Goal: Information Seeking & Learning: Find specific fact

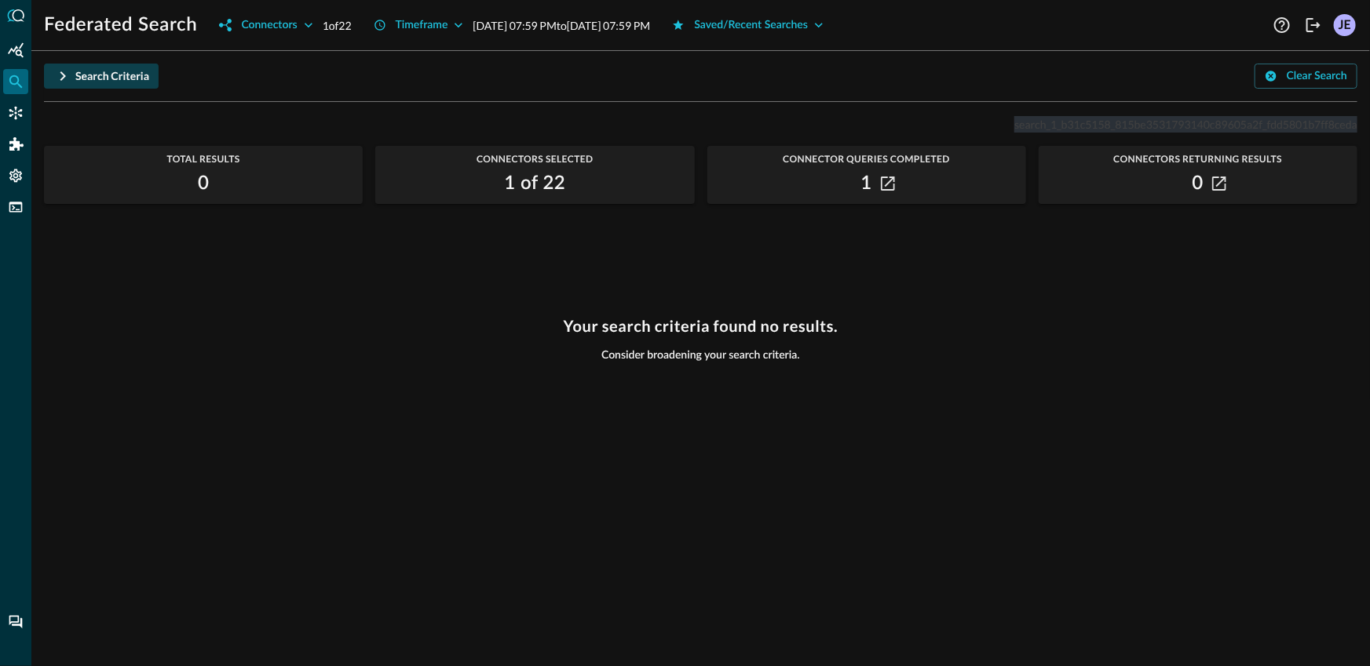
click at [97, 81] on div "Search Criteria" at bounding box center [112, 77] width 74 height 20
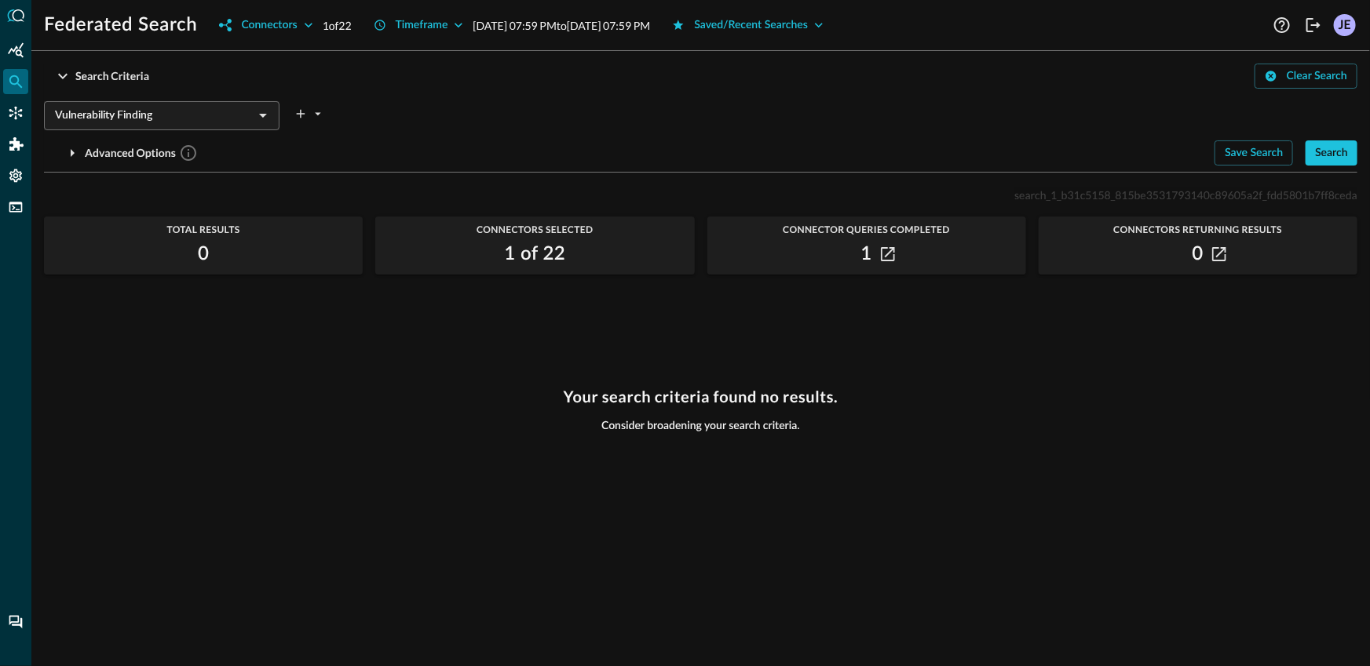
click at [1338, 138] on div "Vulnerability Finding ​ Advanced Options Save Search Search Which Related Recor…" at bounding box center [700, 130] width 1313 height 71
click at [1339, 148] on div "Search" at bounding box center [1331, 154] width 33 height 20
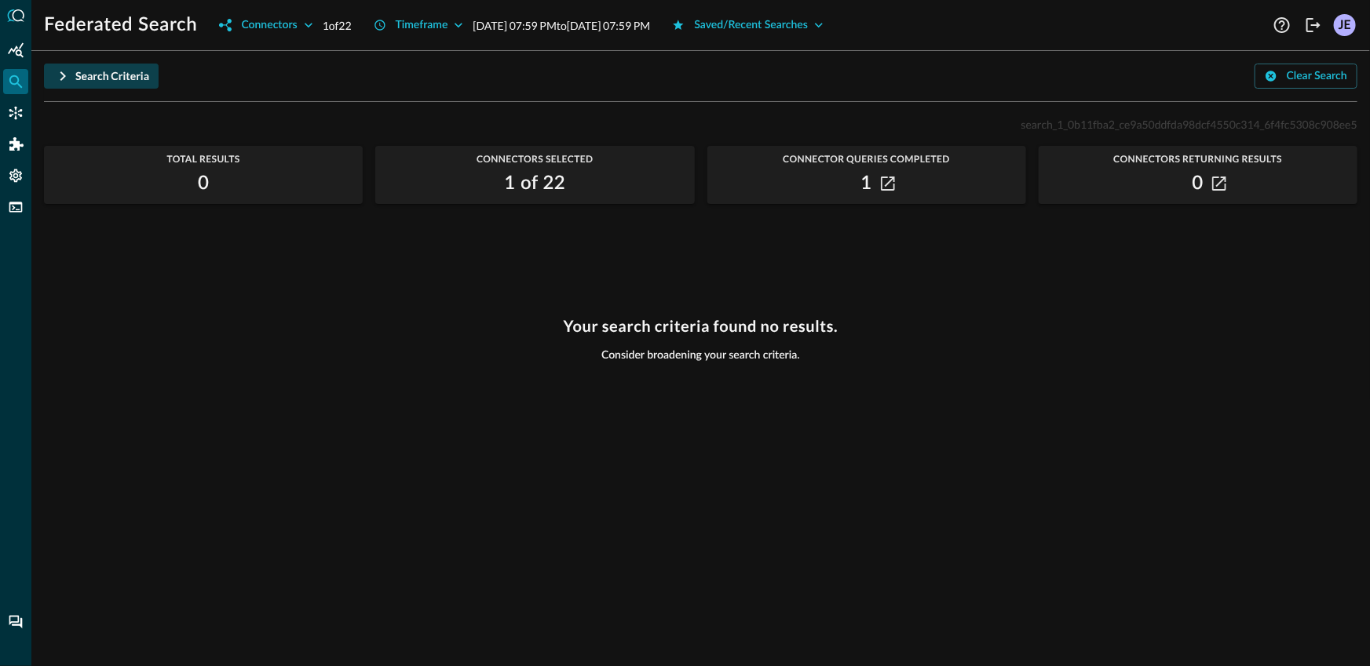
click at [67, 68] on icon "button" at bounding box center [62, 76] width 19 height 19
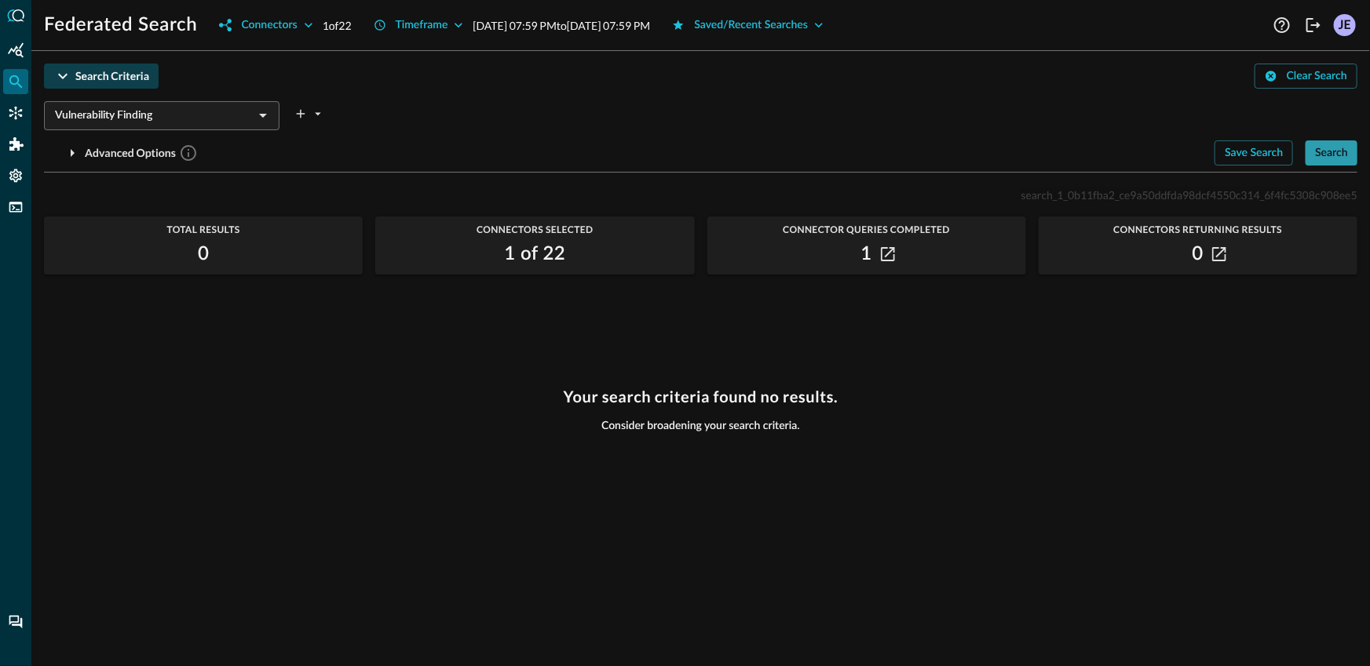
click at [1328, 156] on div "Search" at bounding box center [1331, 154] width 33 height 20
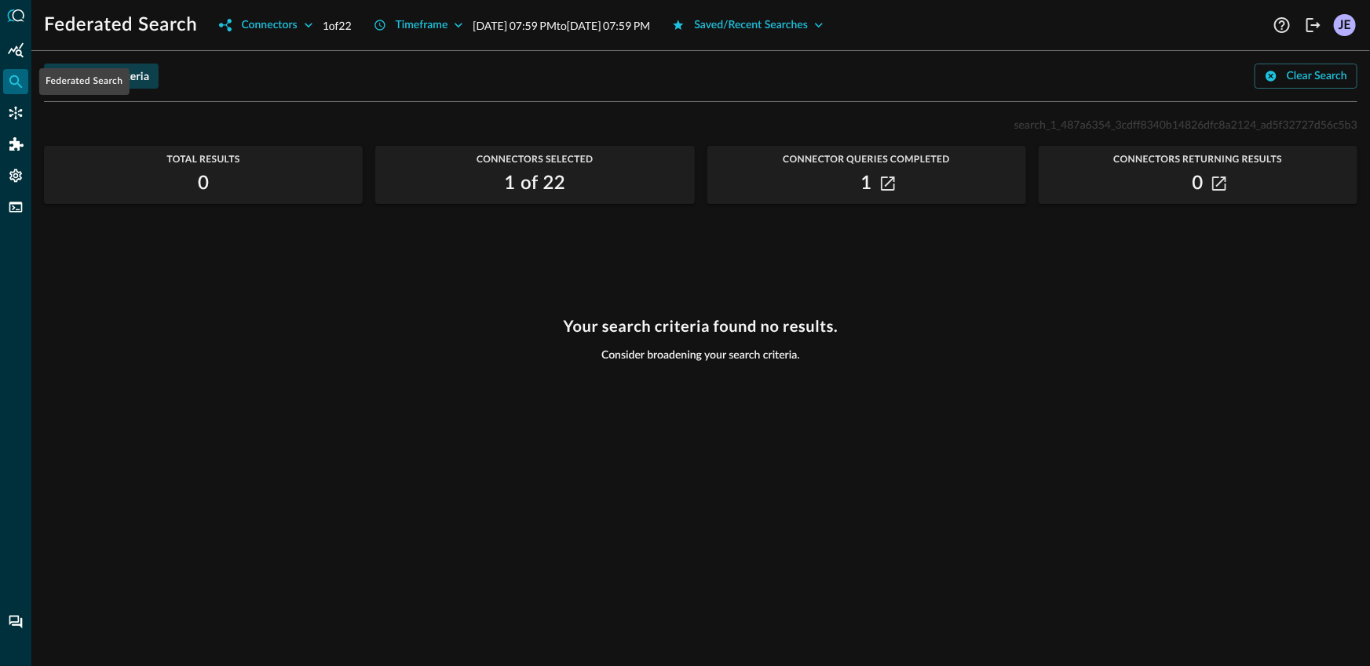
click at [47, 75] on div "Federated Search" at bounding box center [84, 81] width 90 height 27
click at [89, 81] on div "Federated Search" at bounding box center [84, 81] width 90 height 27
click at [163, 81] on div "Search Criteria Clear Search" at bounding box center [700, 76] width 1313 height 25
click at [152, 81] on button "Search Criteria" at bounding box center [101, 76] width 115 height 25
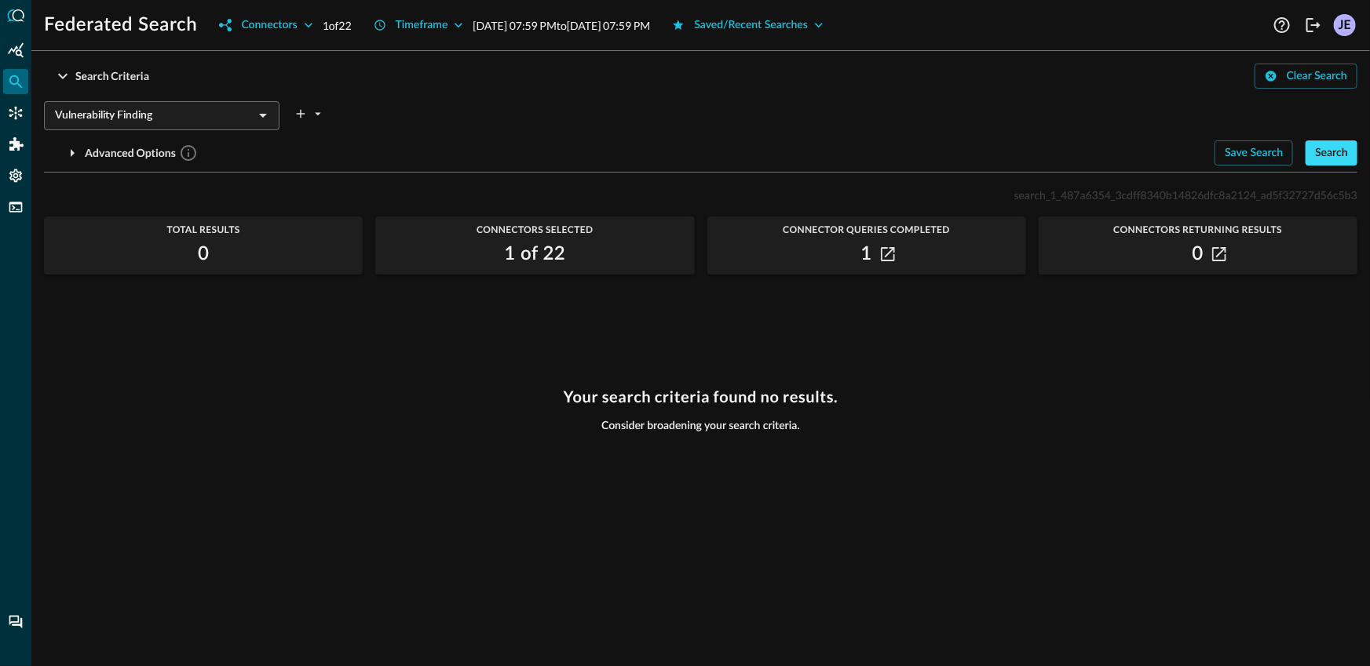
click at [1308, 160] on button "Search" at bounding box center [1331, 152] width 52 height 25
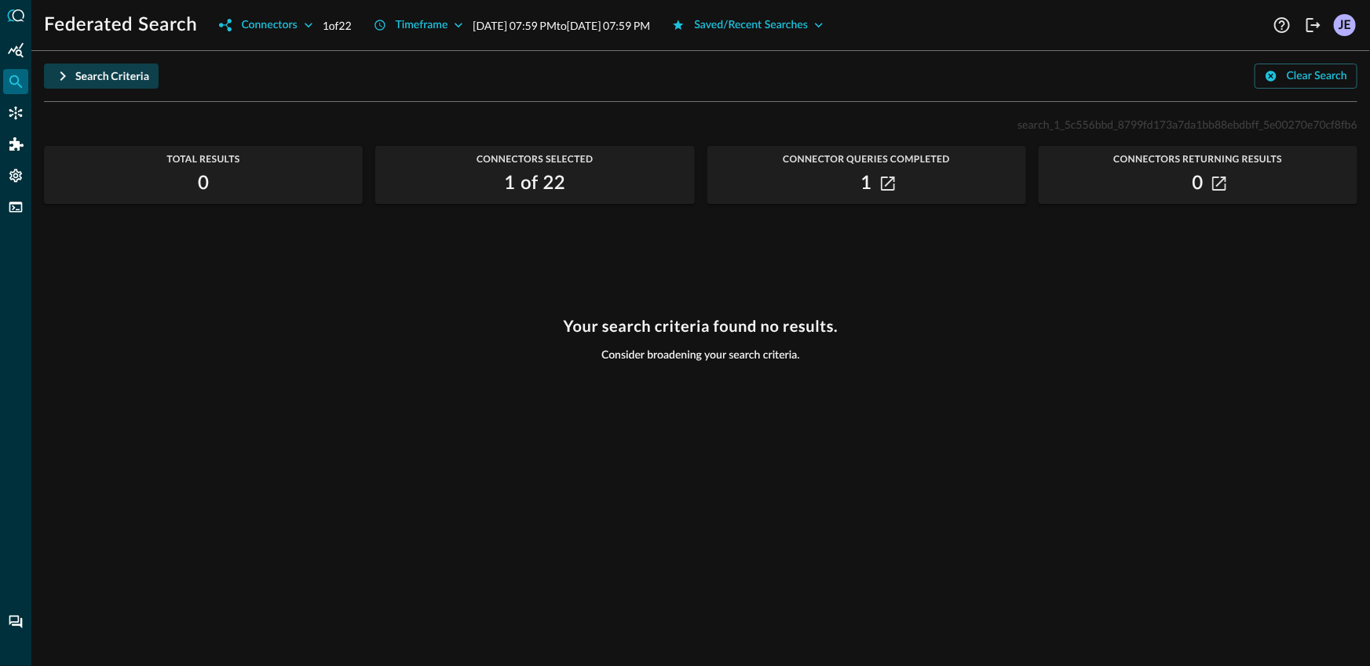
click at [79, 81] on div "Search Criteria" at bounding box center [112, 77] width 74 height 20
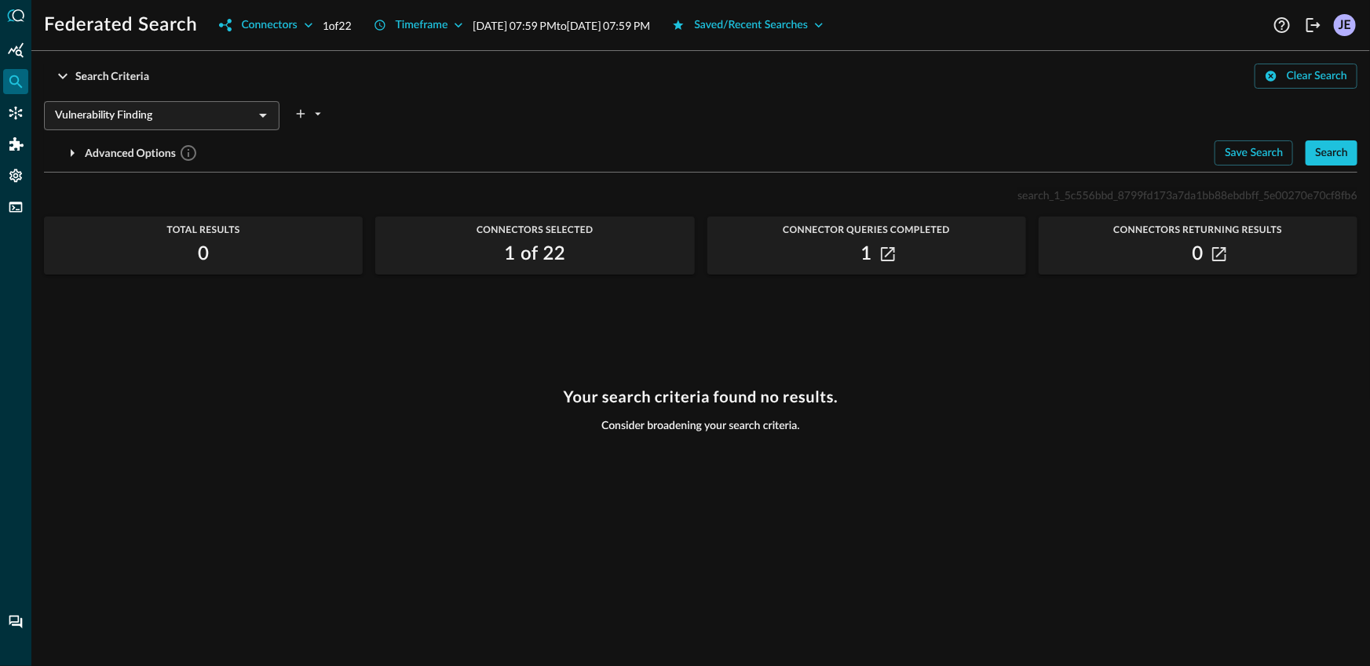
click at [1336, 166] on div "Search Criteria Clear Search Vulnerability Finding ​ Advanced Options Save Sear…" at bounding box center [700, 118] width 1313 height 109
click at [1337, 158] on div "Search" at bounding box center [1331, 154] width 33 height 20
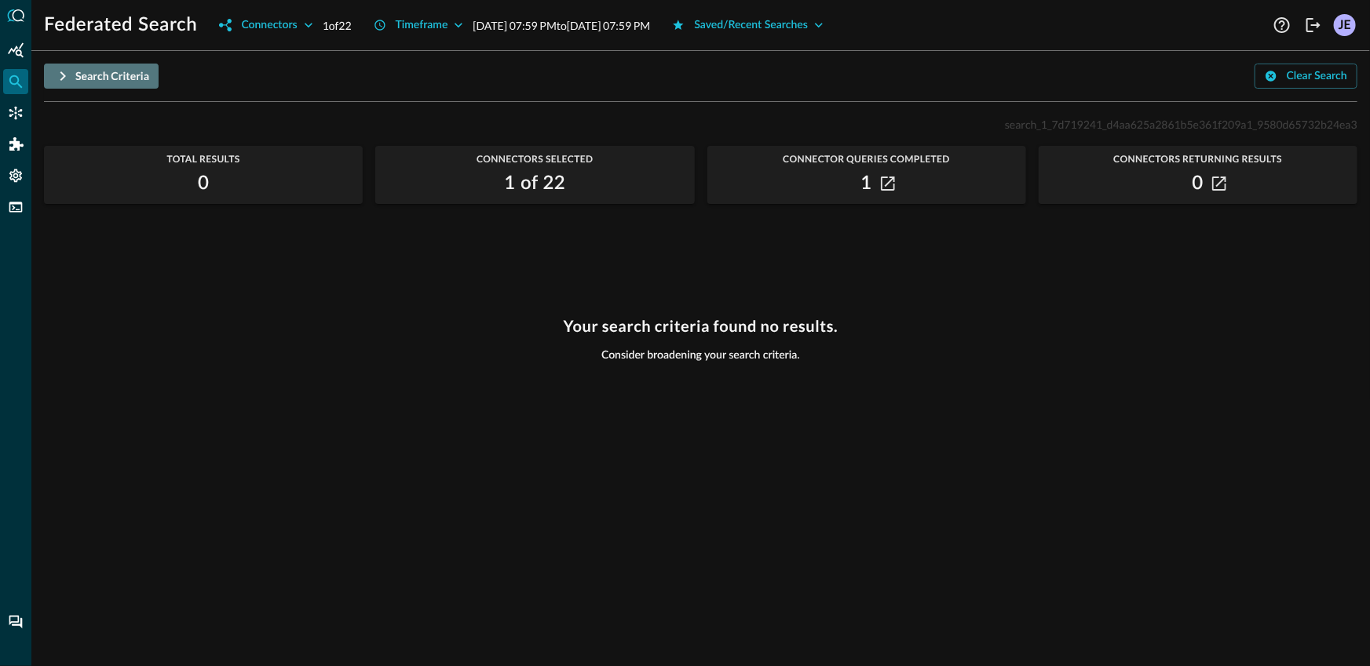
click at [89, 84] on div "Search Criteria" at bounding box center [112, 77] width 74 height 20
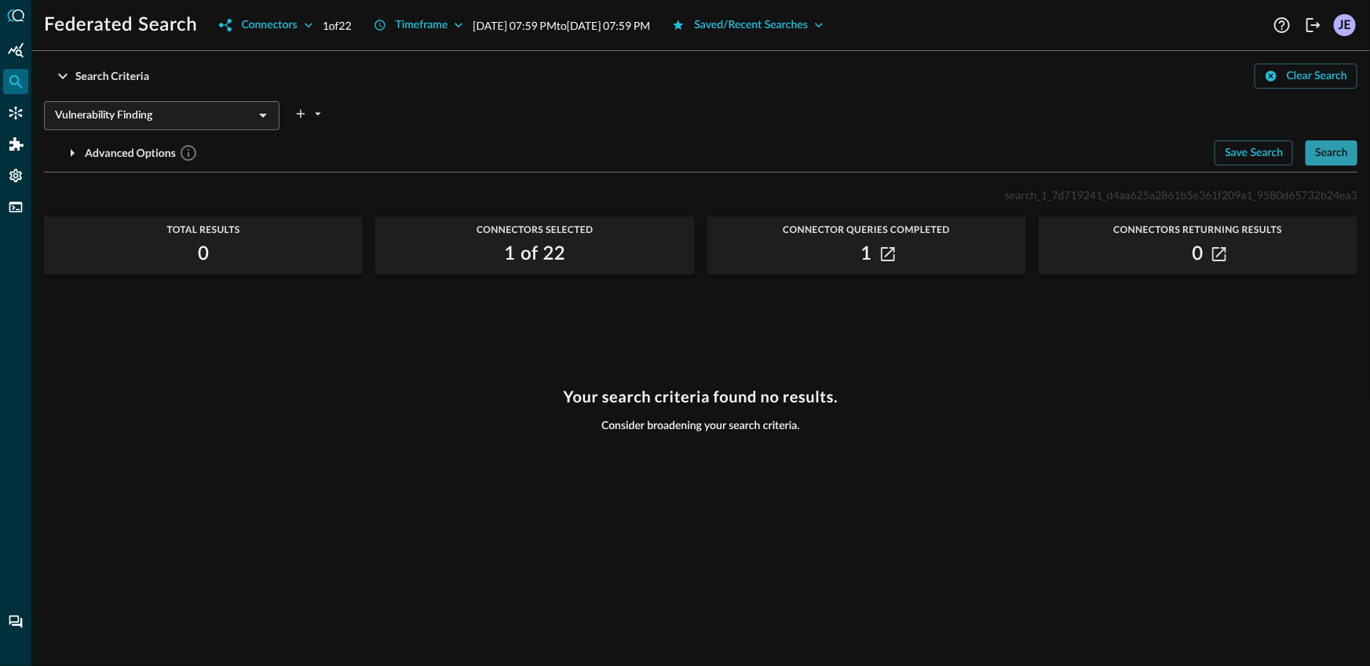
click at [1315, 151] on div "Search" at bounding box center [1331, 154] width 33 height 20
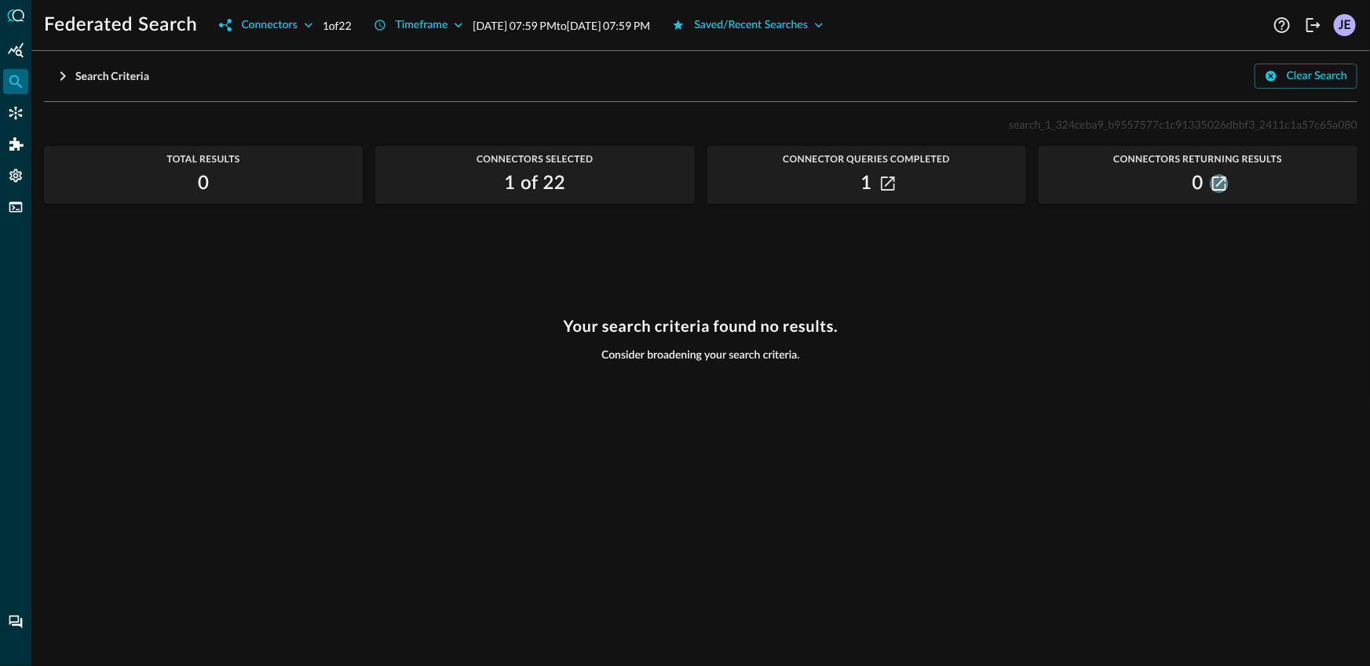
click at [1217, 183] on icon "button" at bounding box center [1219, 184] width 14 height 14
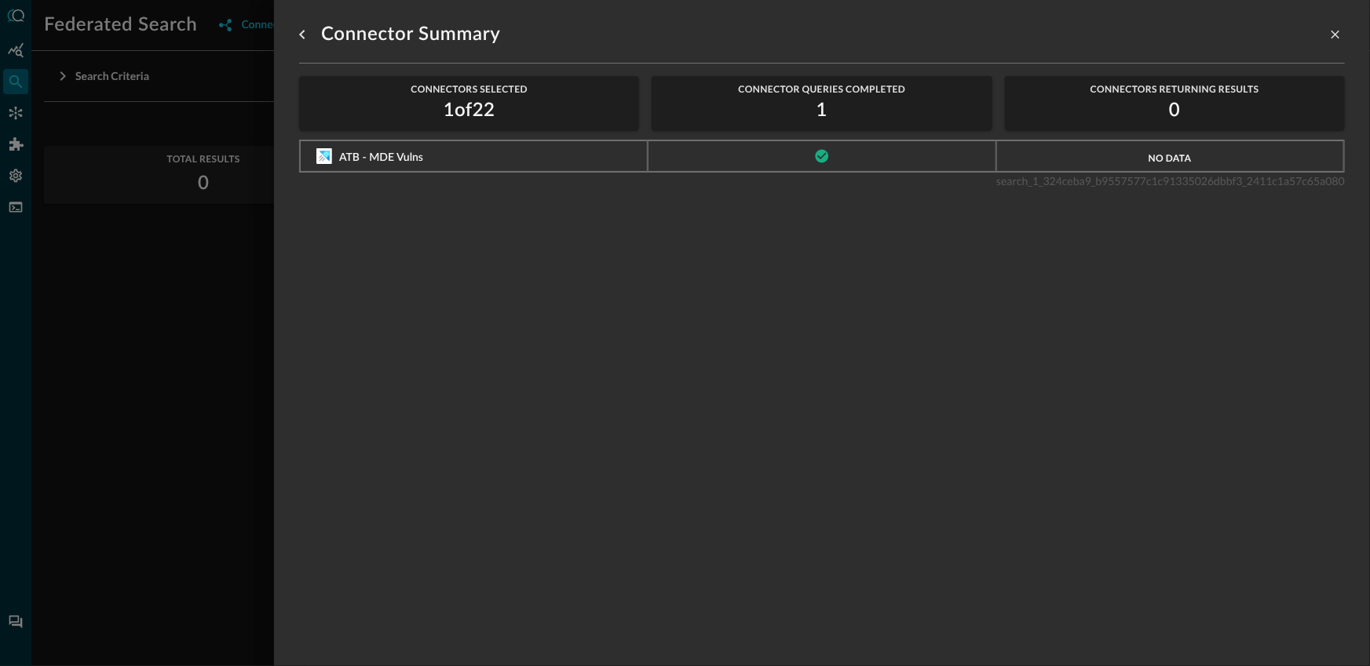
click at [1179, 159] on span "No data" at bounding box center [1169, 158] width 43 height 12
click at [114, 239] on div at bounding box center [685, 333] width 1370 height 666
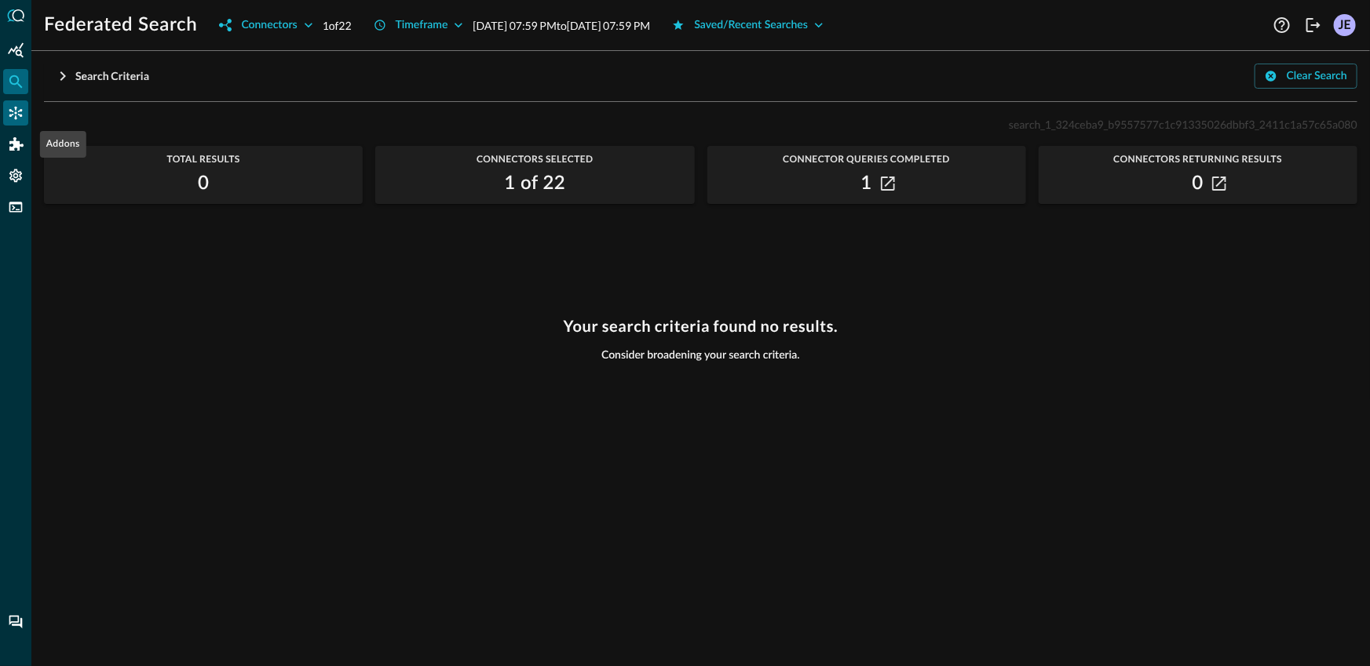
click at [16, 118] on icon "Connectors" at bounding box center [15, 113] width 13 height 13
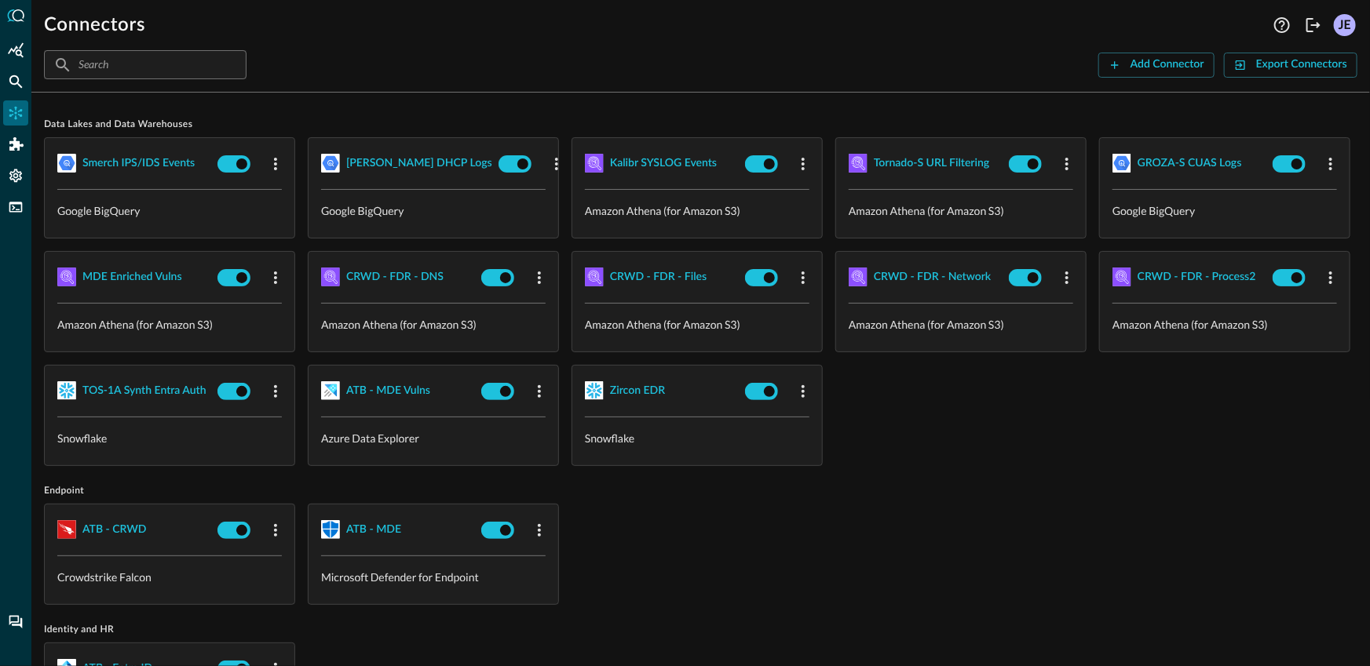
scroll to position [130, 0]
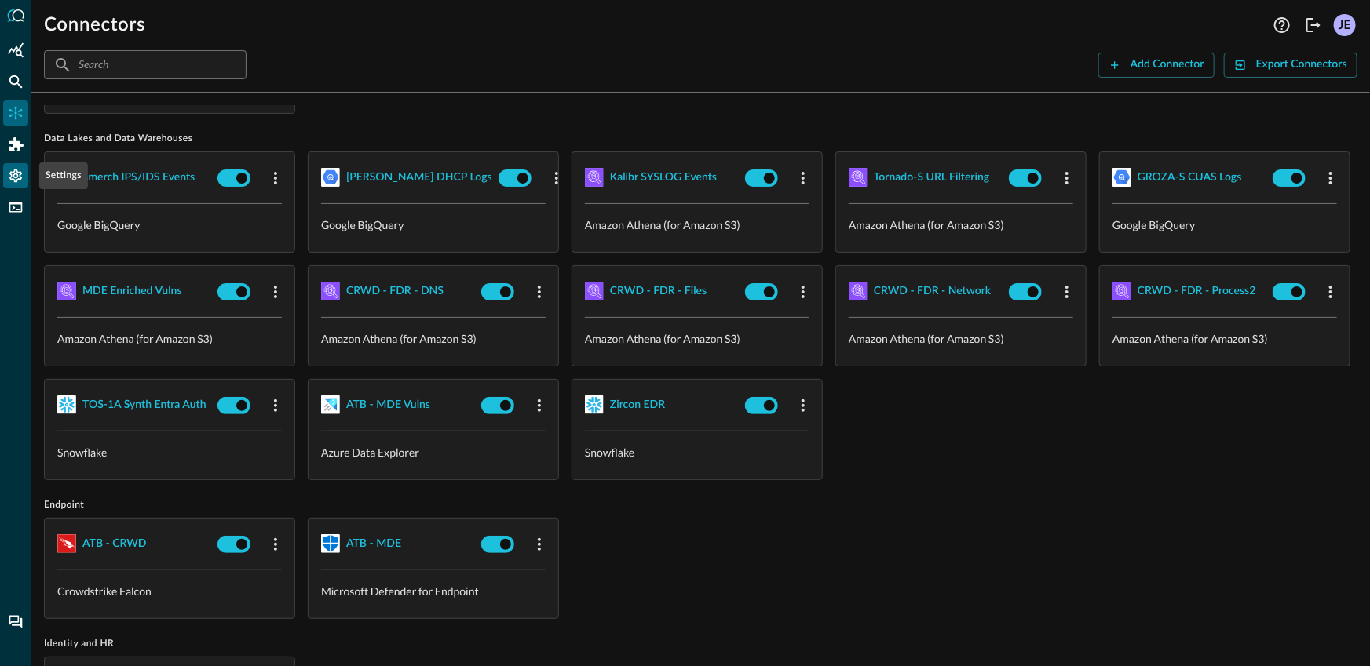
click at [8, 172] on icon "Settings" at bounding box center [16, 176] width 16 height 16
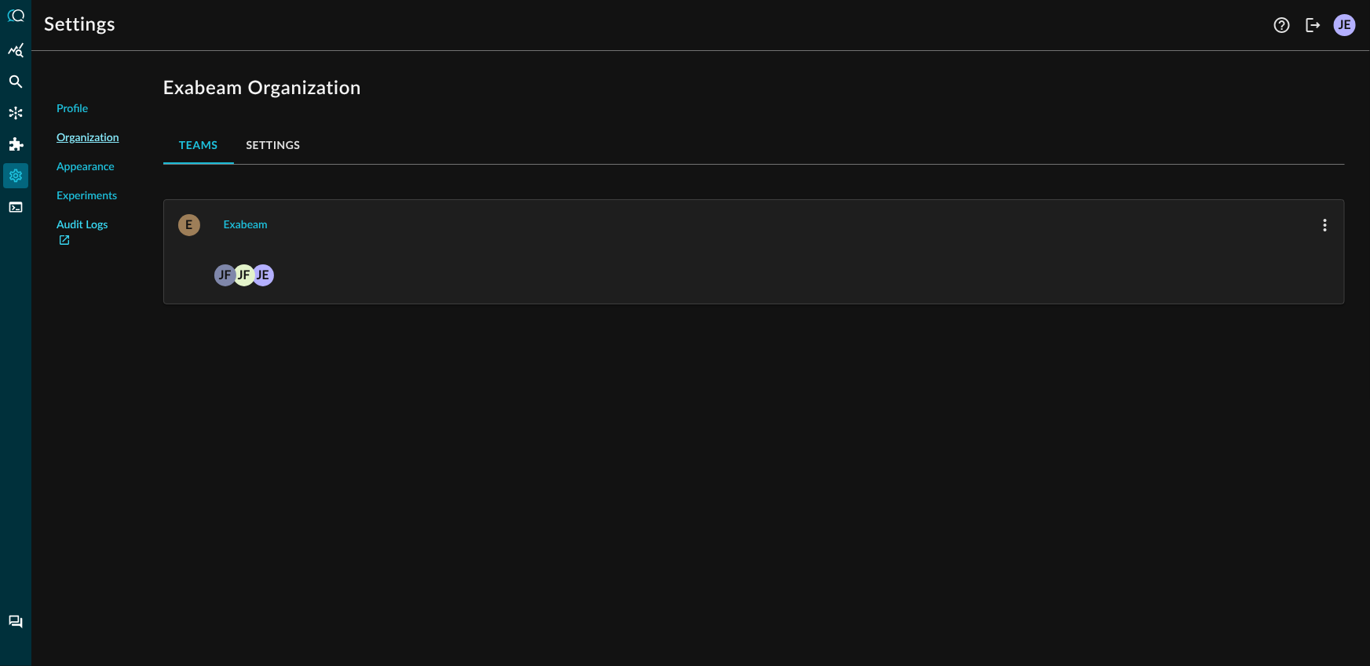
click at [98, 227] on link "Audit Logs" at bounding box center [88, 233] width 63 height 33
click at [336, 250] on div "JE JF JF" at bounding box center [754, 276] width 1180 height 53
click at [328, 268] on div "JE JF JF" at bounding box center [754, 274] width 1155 height 22
click at [258, 218] on div "Exabeam" at bounding box center [246, 226] width 44 height 20
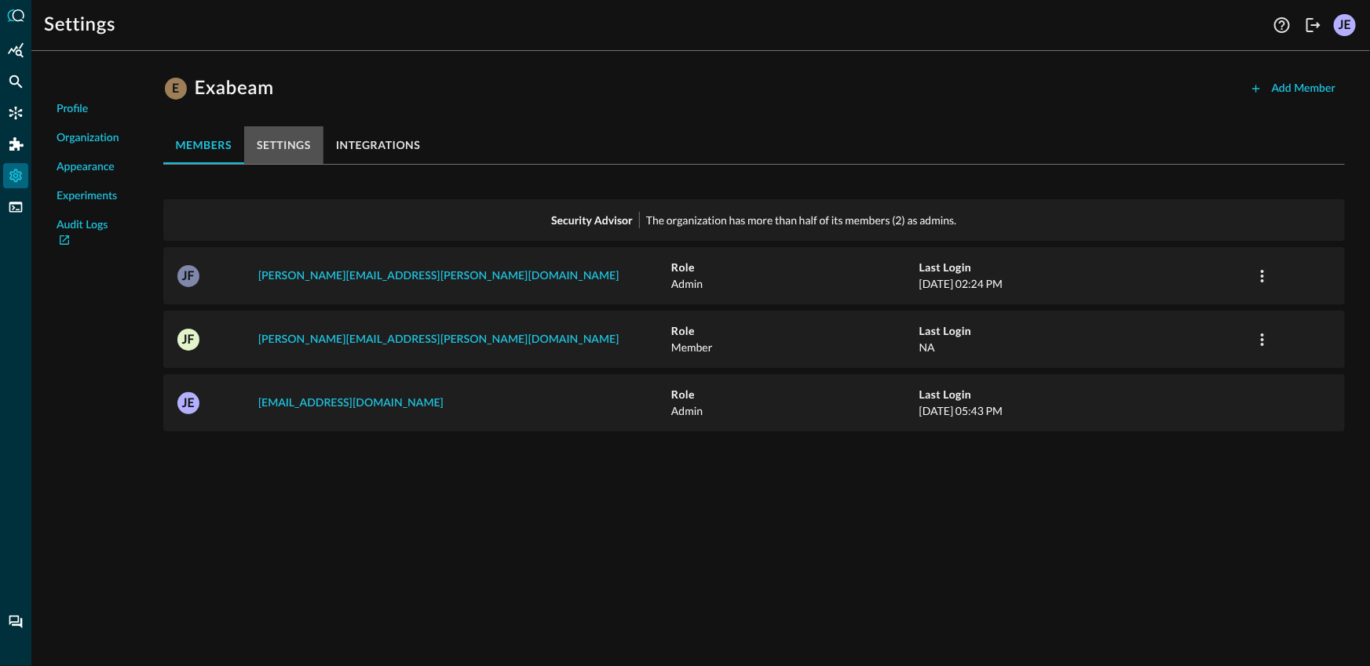
click at [300, 152] on button "settings" at bounding box center [283, 145] width 79 height 38
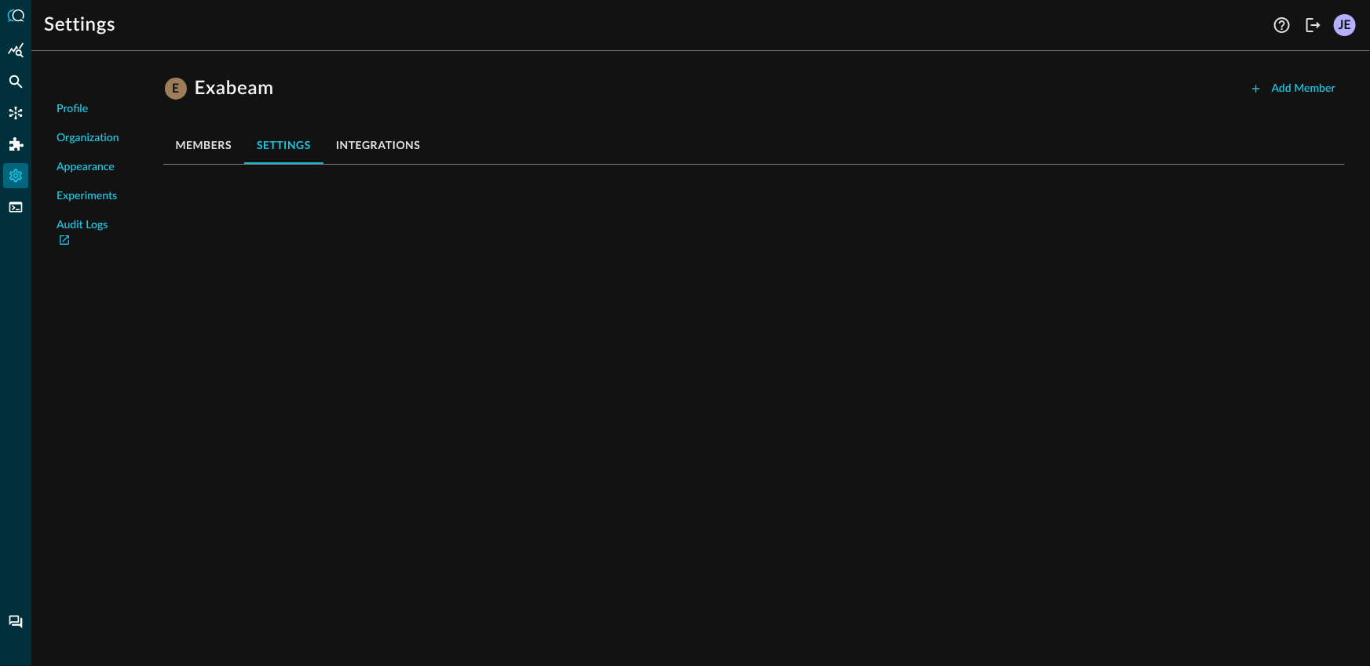
click at [343, 148] on button "integrations" at bounding box center [378, 145] width 110 height 38
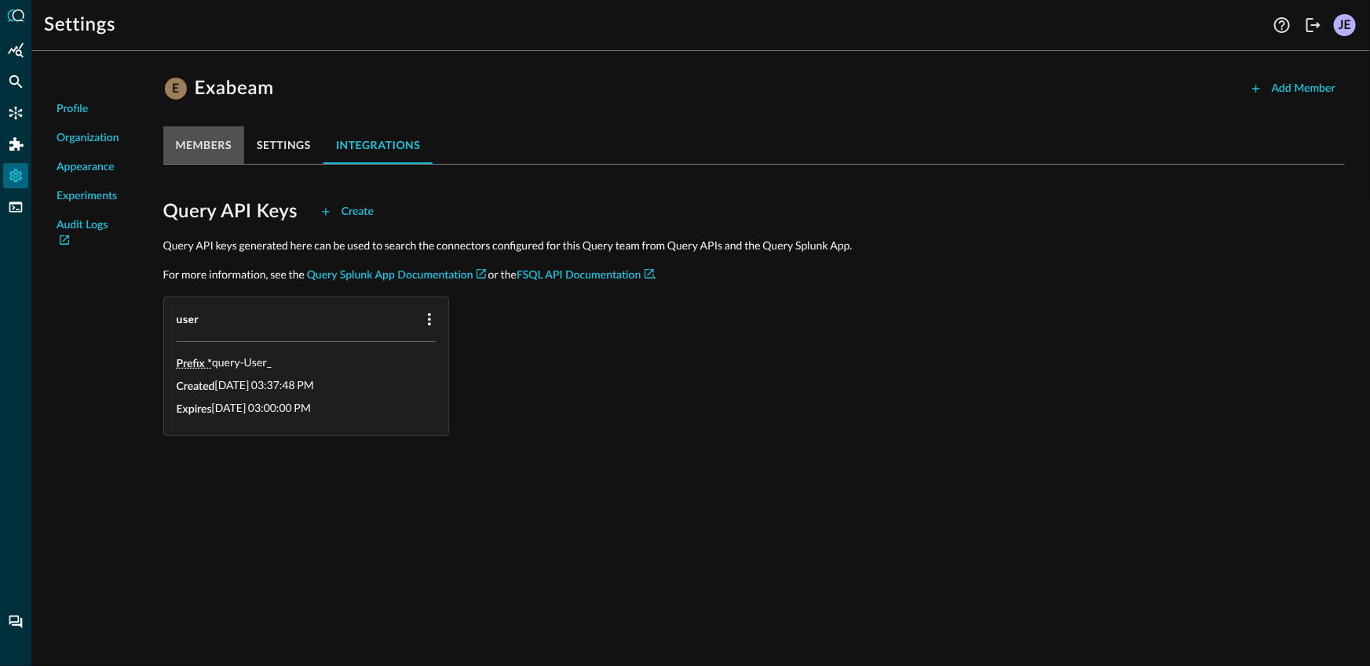
click at [206, 151] on button "members" at bounding box center [203, 145] width 81 height 38
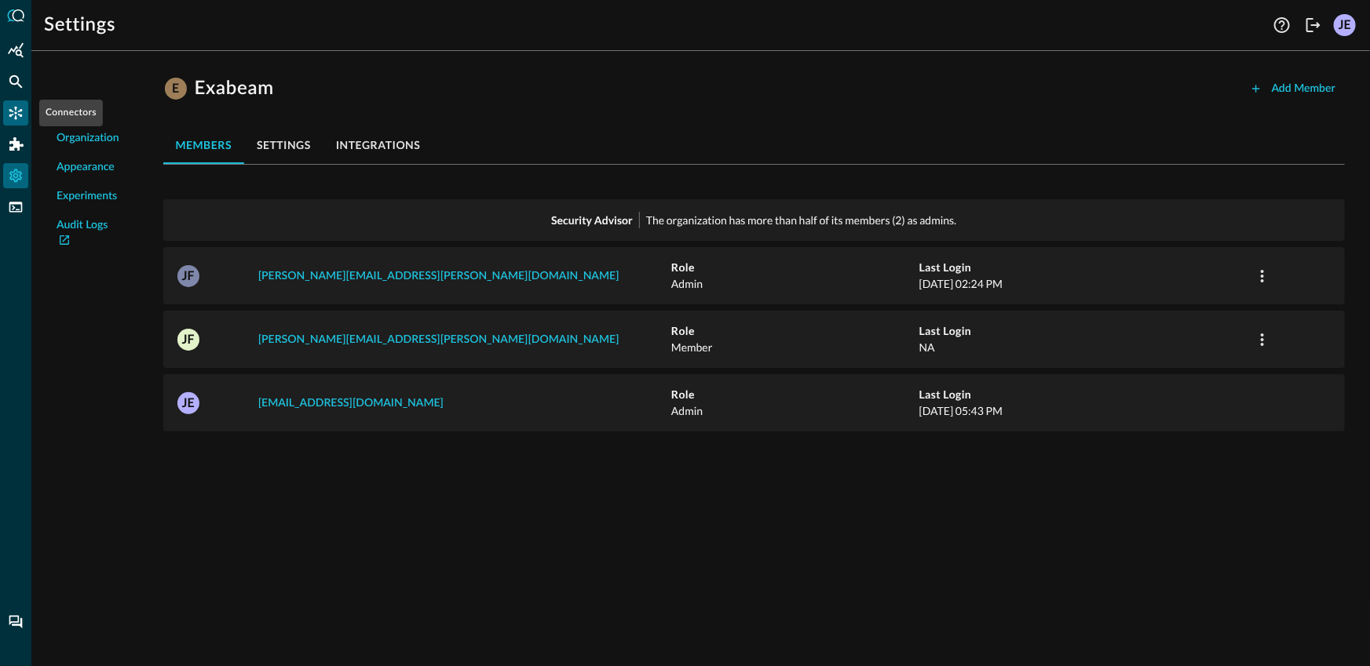
click at [24, 119] on div "Connectors" at bounding box center [15, 112] width 25 height 25
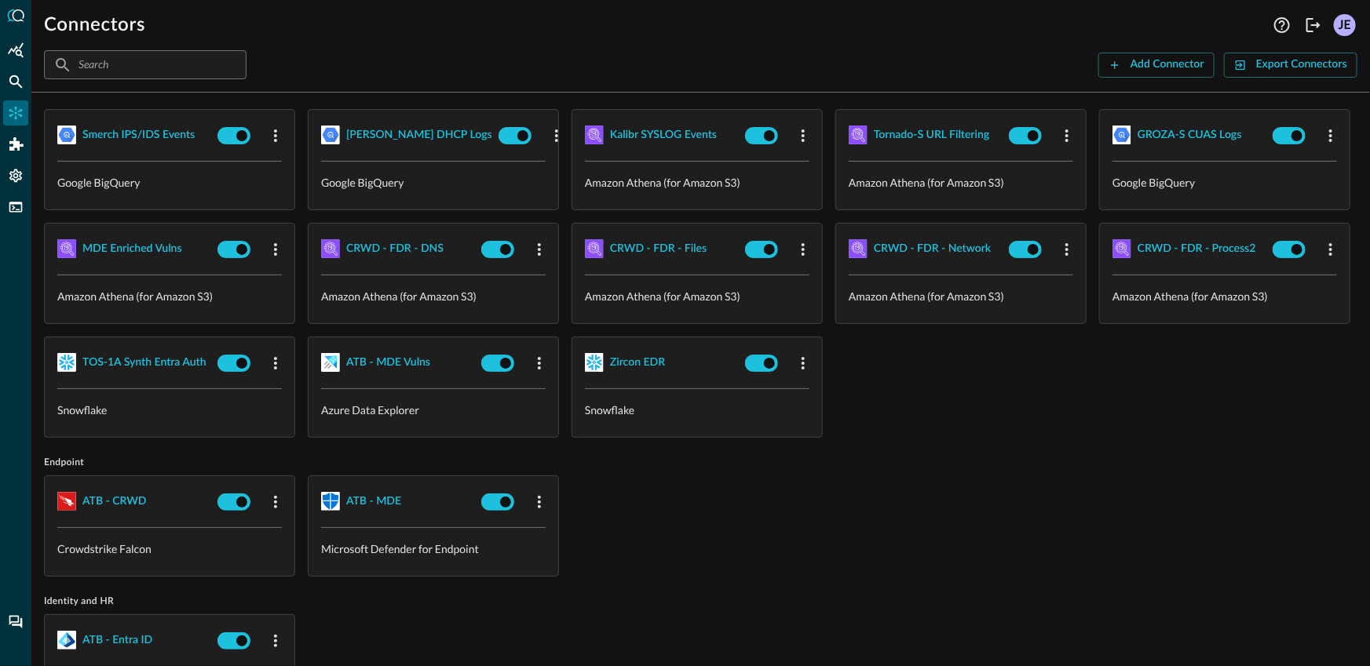
scroll to position [172, 0]
click at [430, 366] on div "ATB - MDE Vulns" at bounding box center [388, 364] width 84 height 20
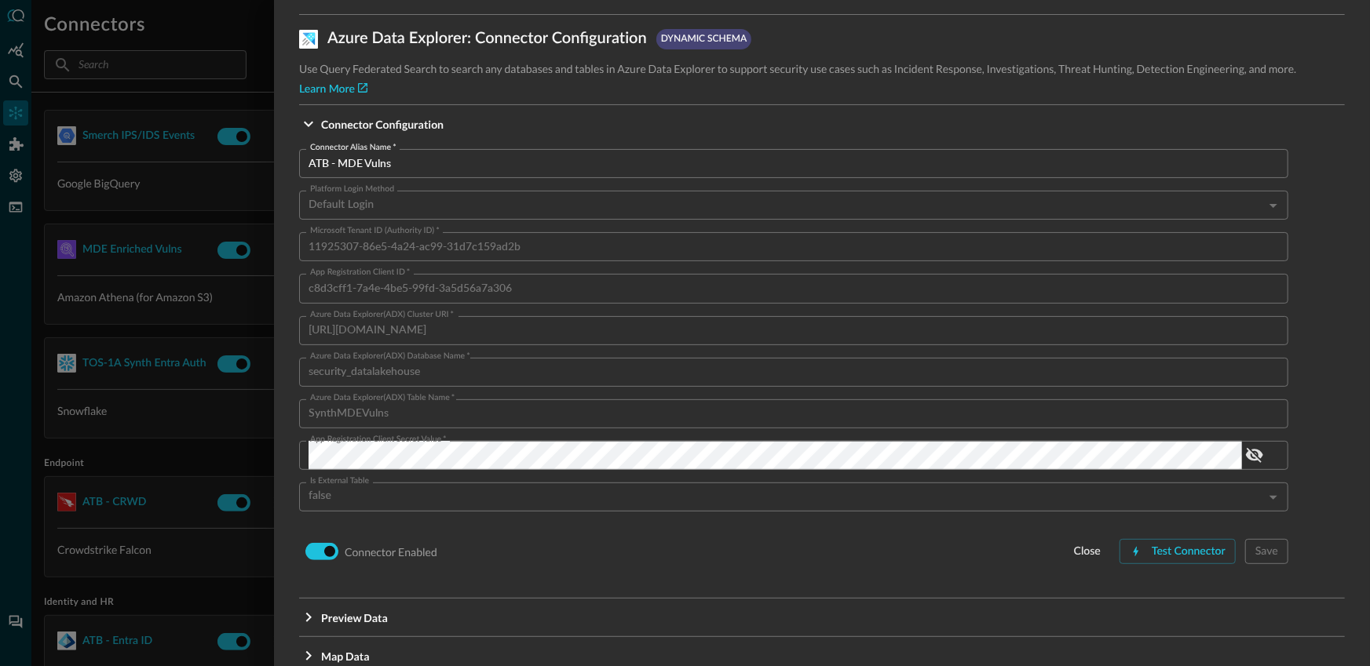
scroll to position [82, 0]
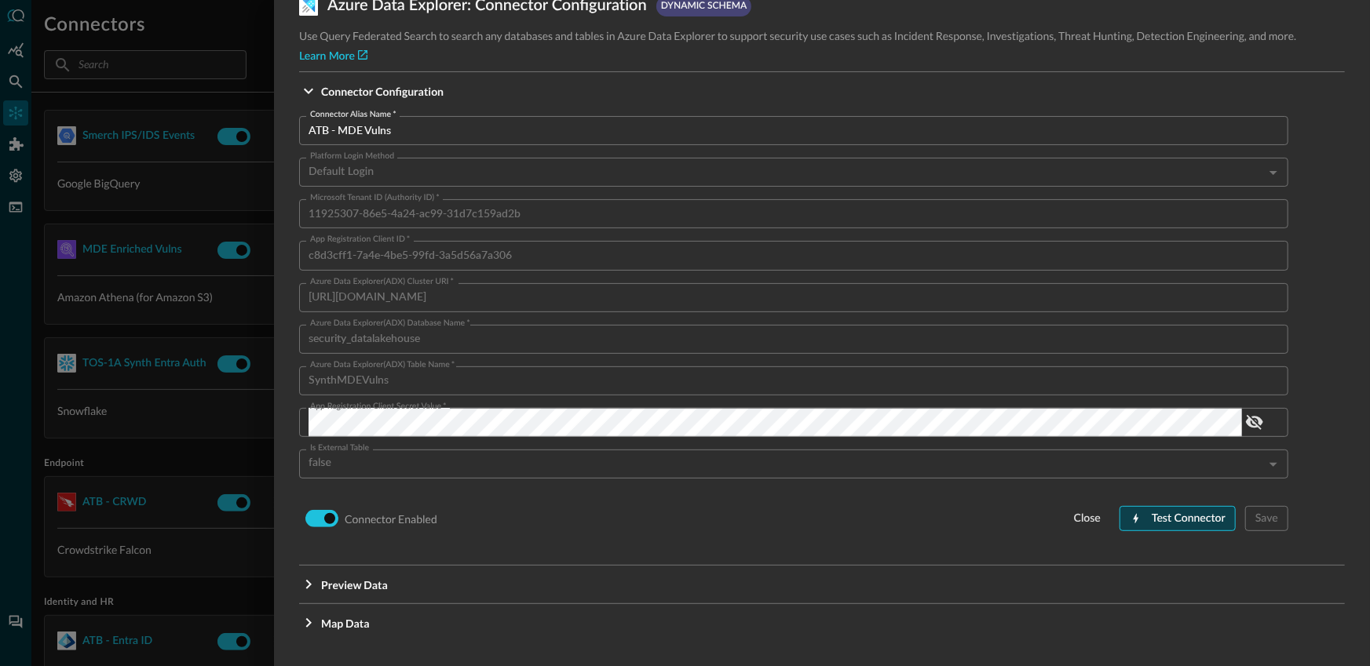
click at [1180, 520] on div "Test Connector" at bounding box center [1188, 519] width 74 height 20
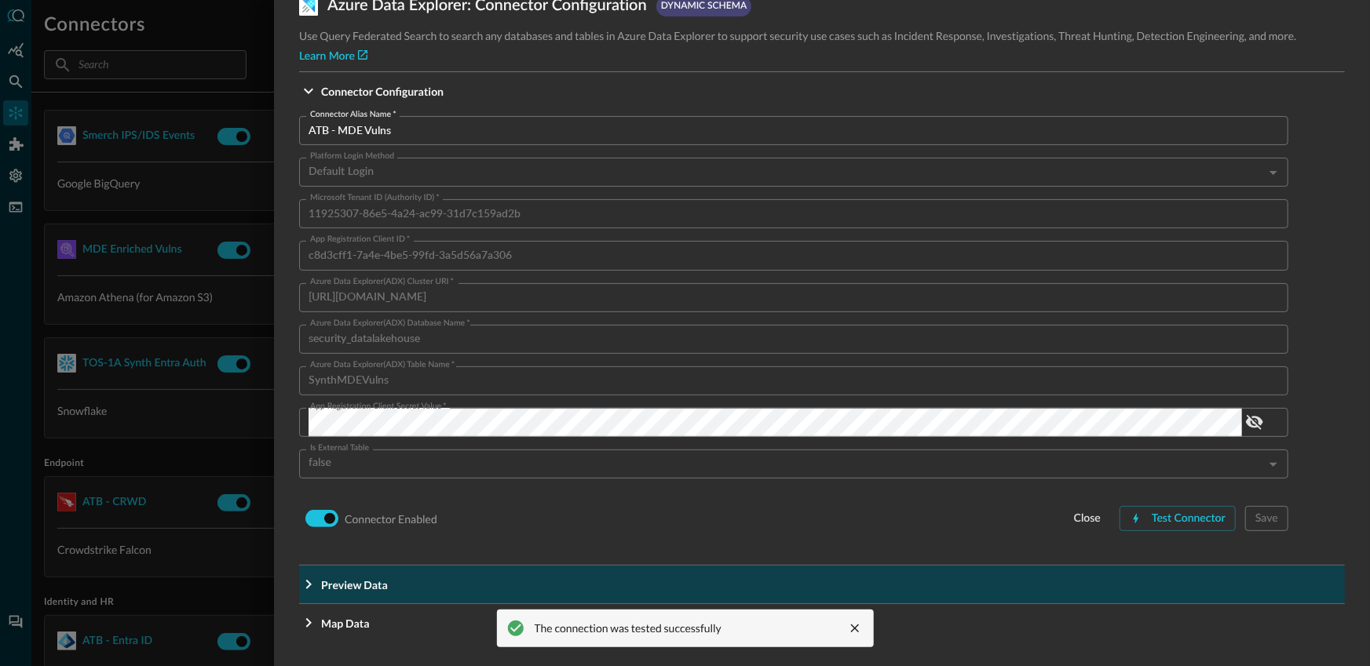
click at [435, 100] on span "Preview Data" at bounding box center [826, 91] width 1011 height 16
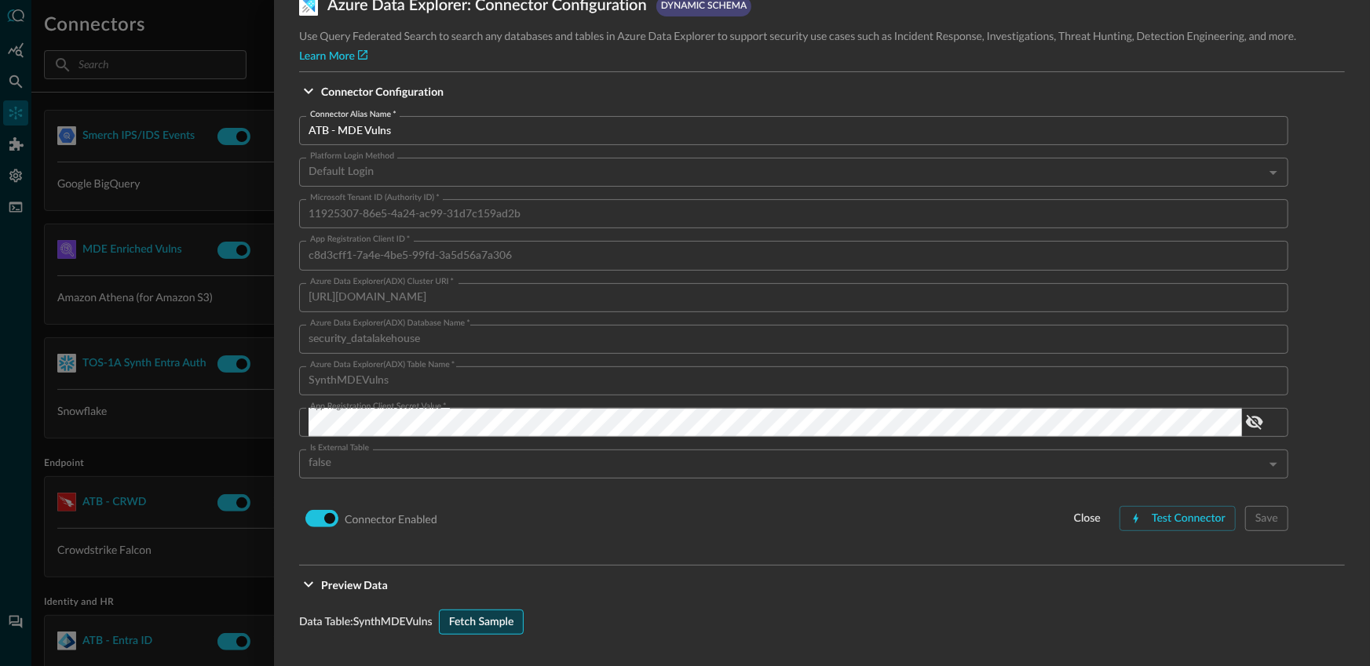
click at [498, 625] on div "Fetch Sample" at bounding box center [481, 623] width 65 height 20
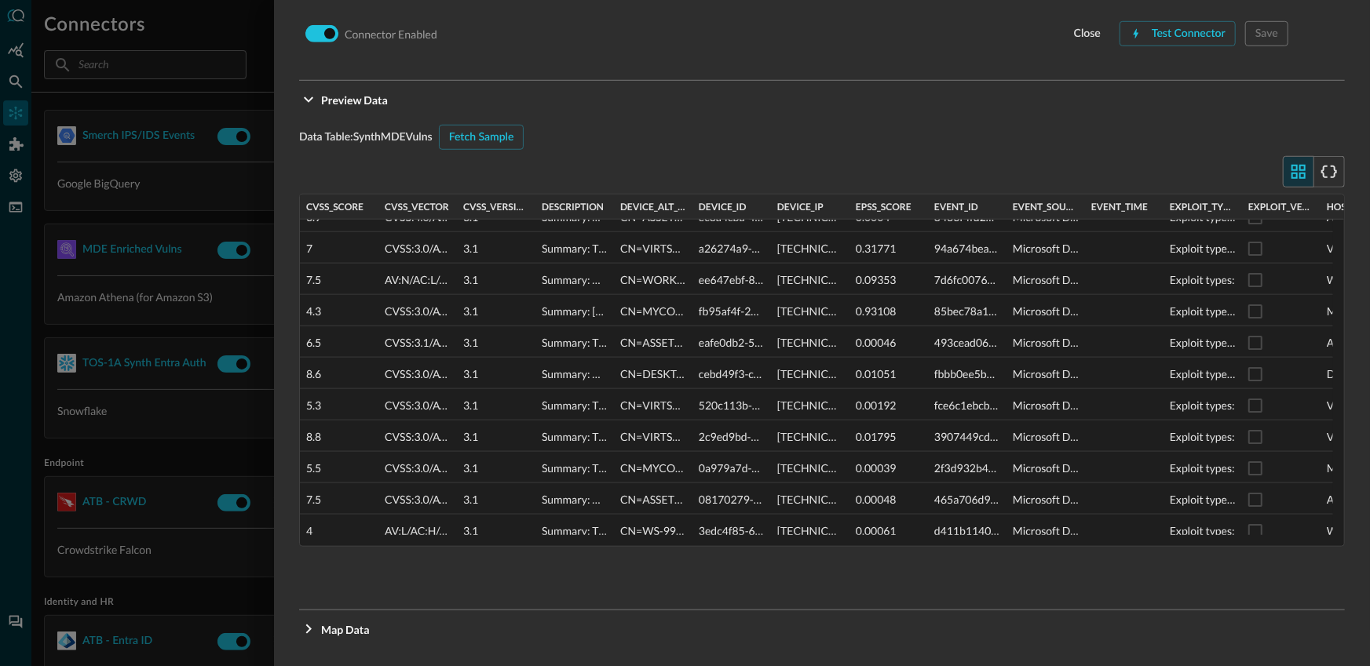
scroll to position [0, 0]
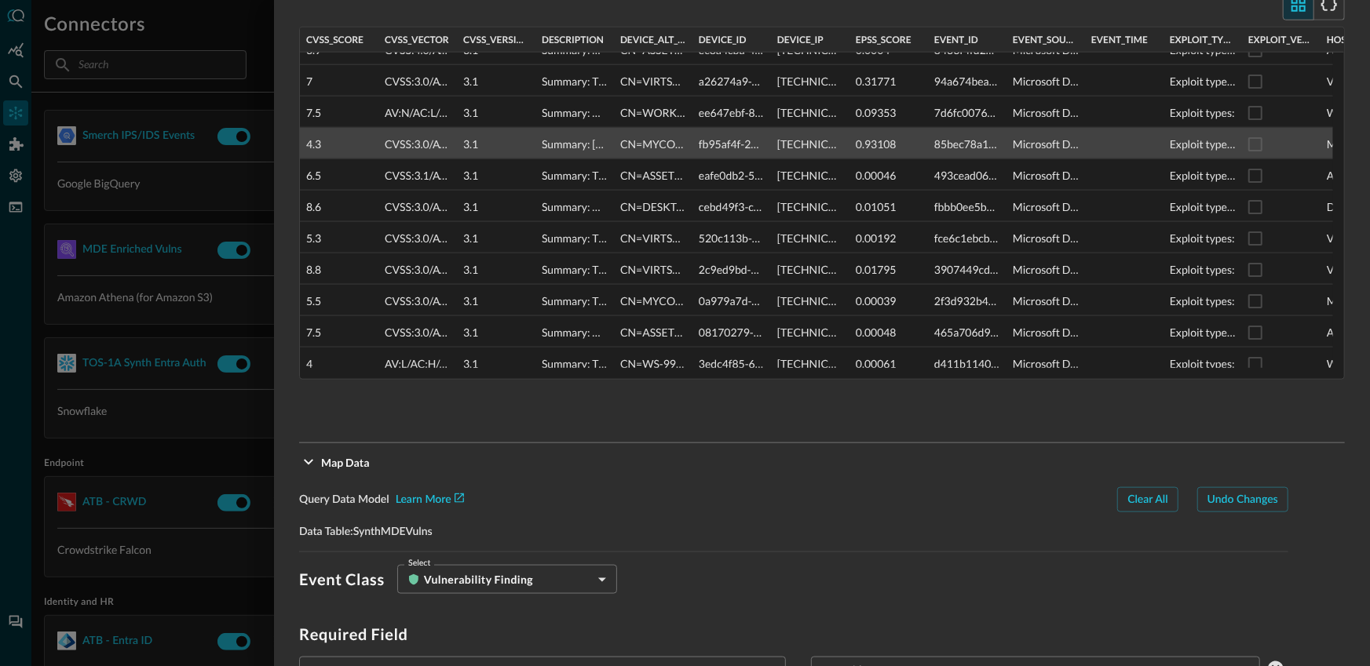
scroll to position [633, 0]
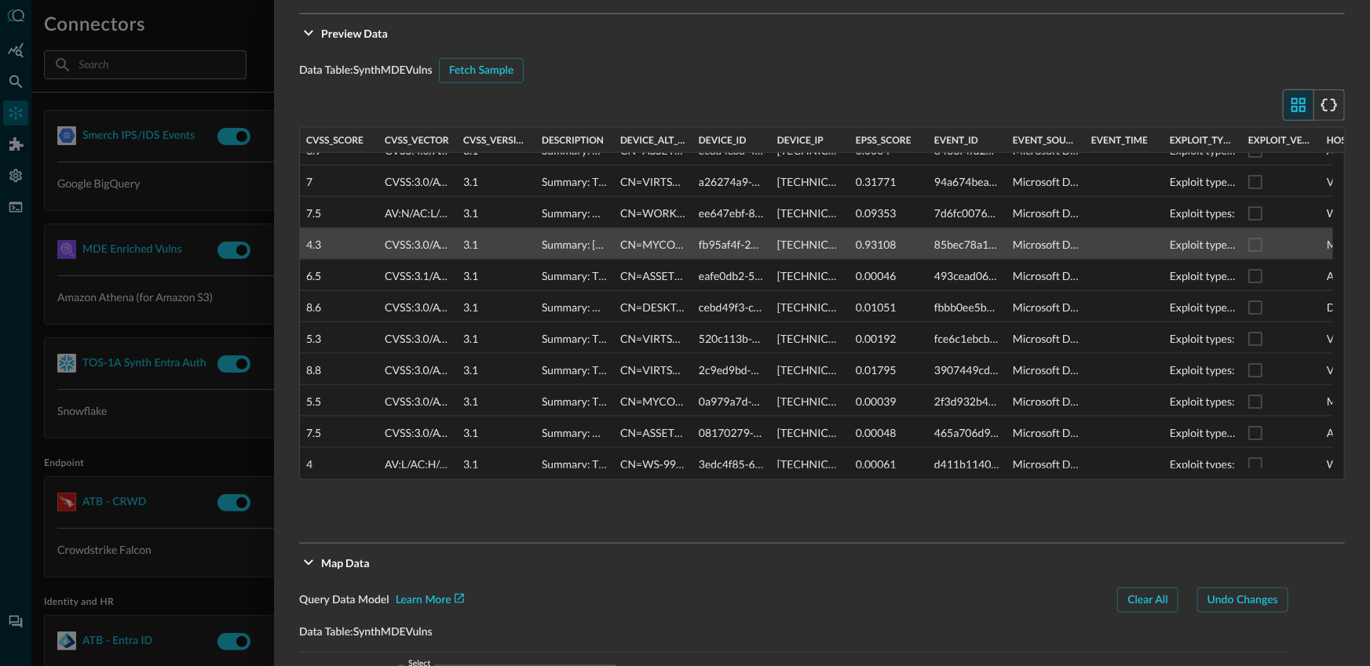
click at [790, 249] on div "10.100.84.171" at bounding box center [810, 244] width 66 height 31
click at [801, 246] on div "10.100.84.171" at bounding box center [810, 244] width 66 height 31
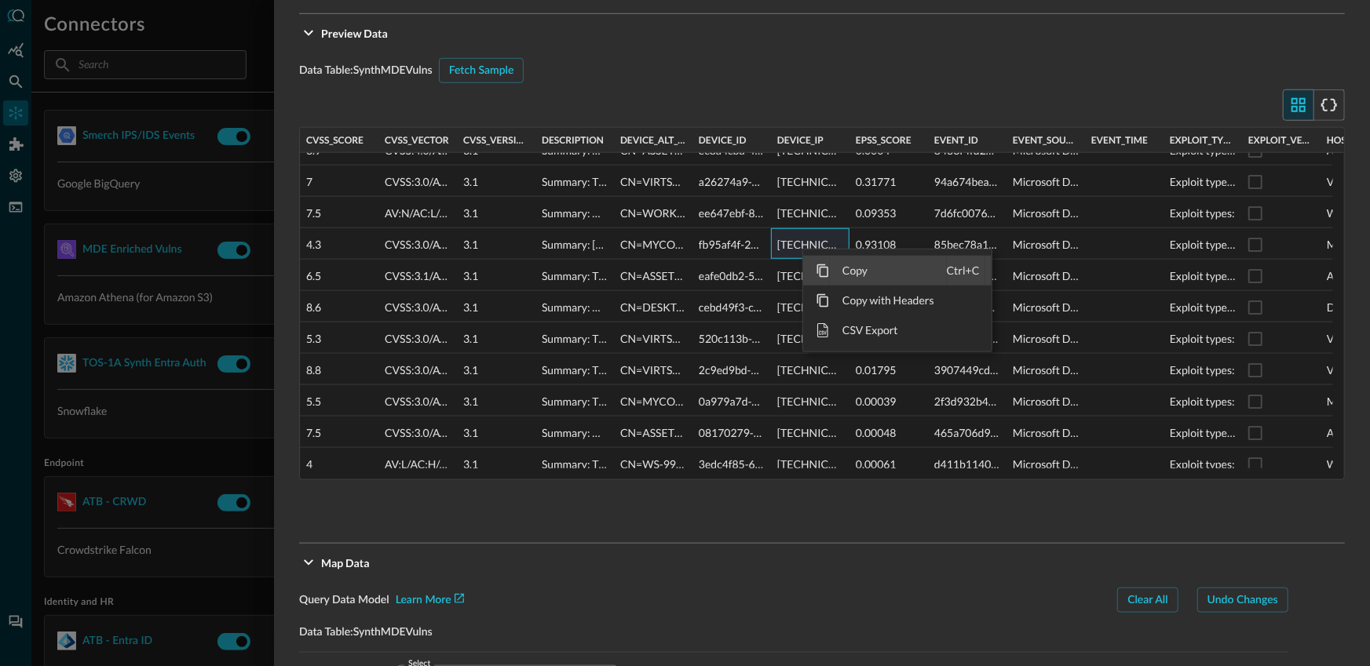
click at [837, 267] on span "Copy" at bounding box center [888, 271] width 117 height 30
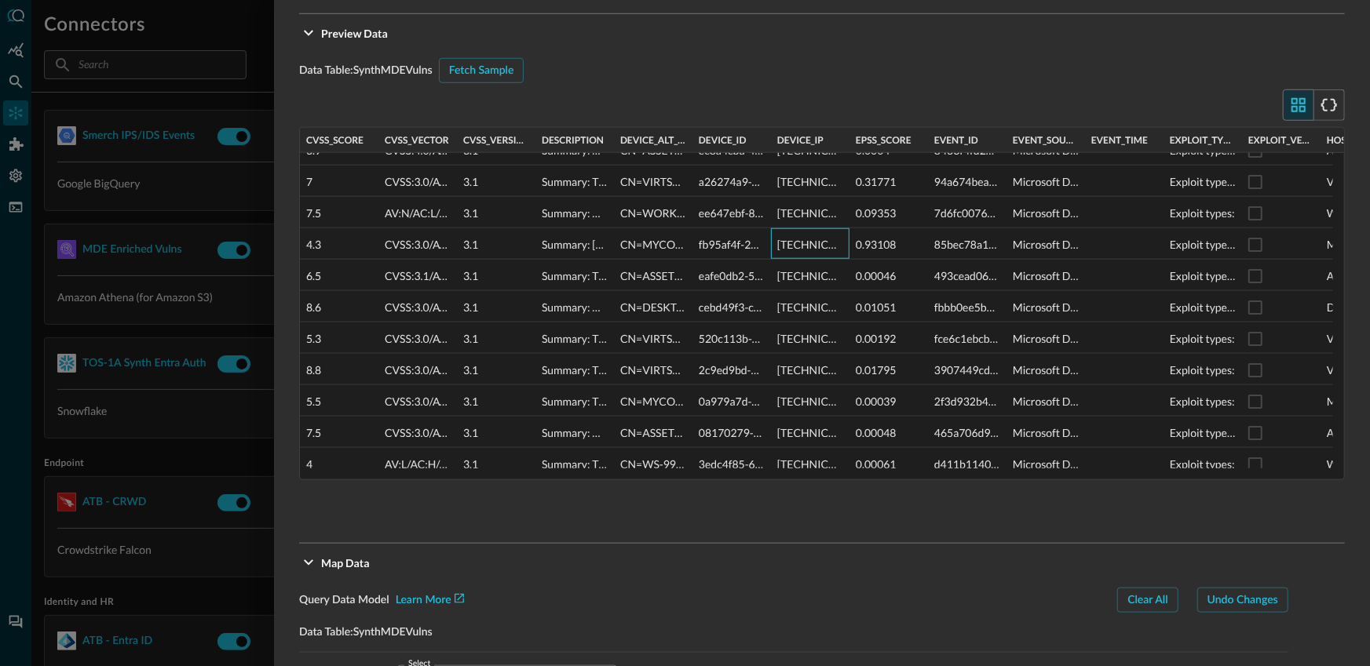
click at [127, 104] on div at bounding box center [685, 333] width 1370 height 666
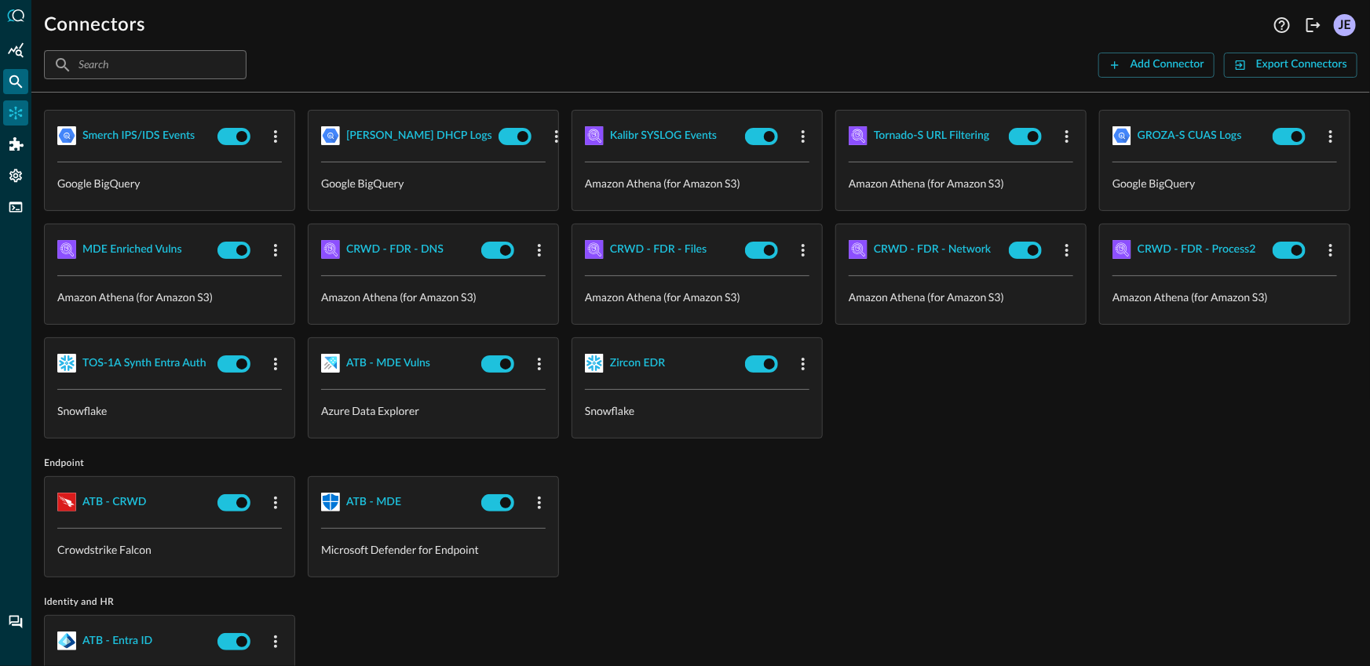
click at [16, 88] on icon "Federated Search" at bounding box center [16, 82] width 16 height 16
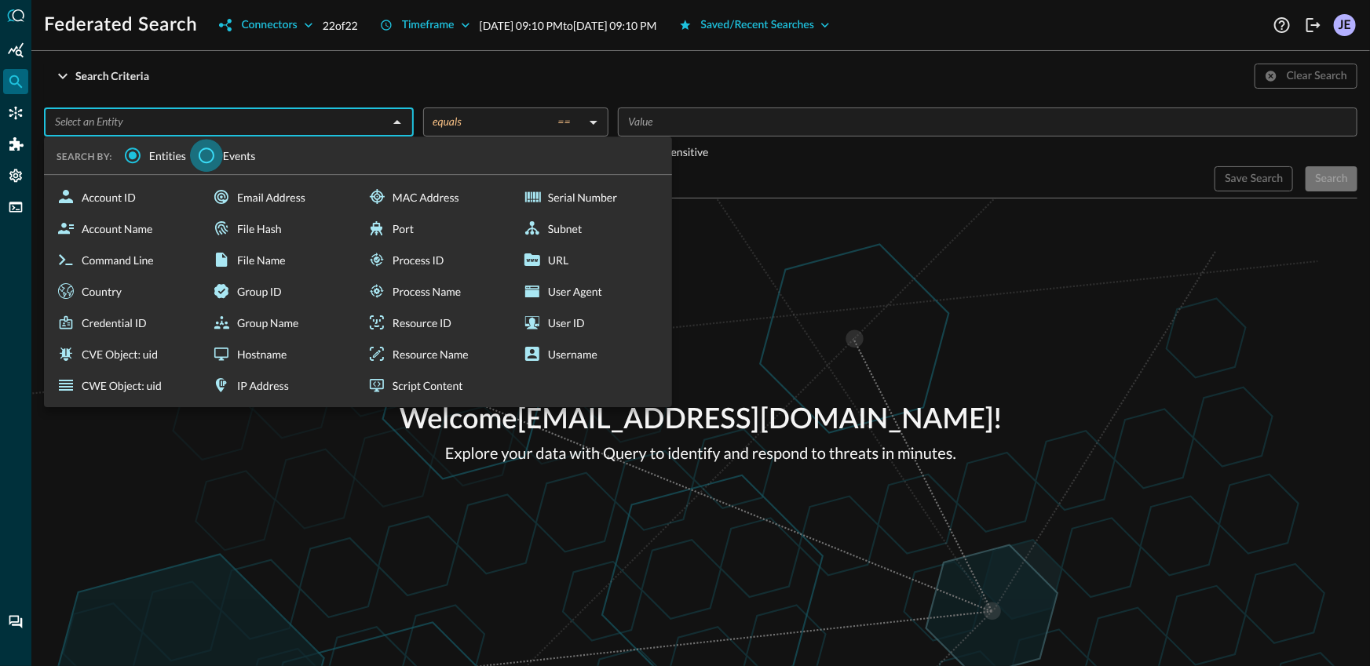
click at [209, 157] on input "Events" at bounding box center [206, 155] width 33 height 33
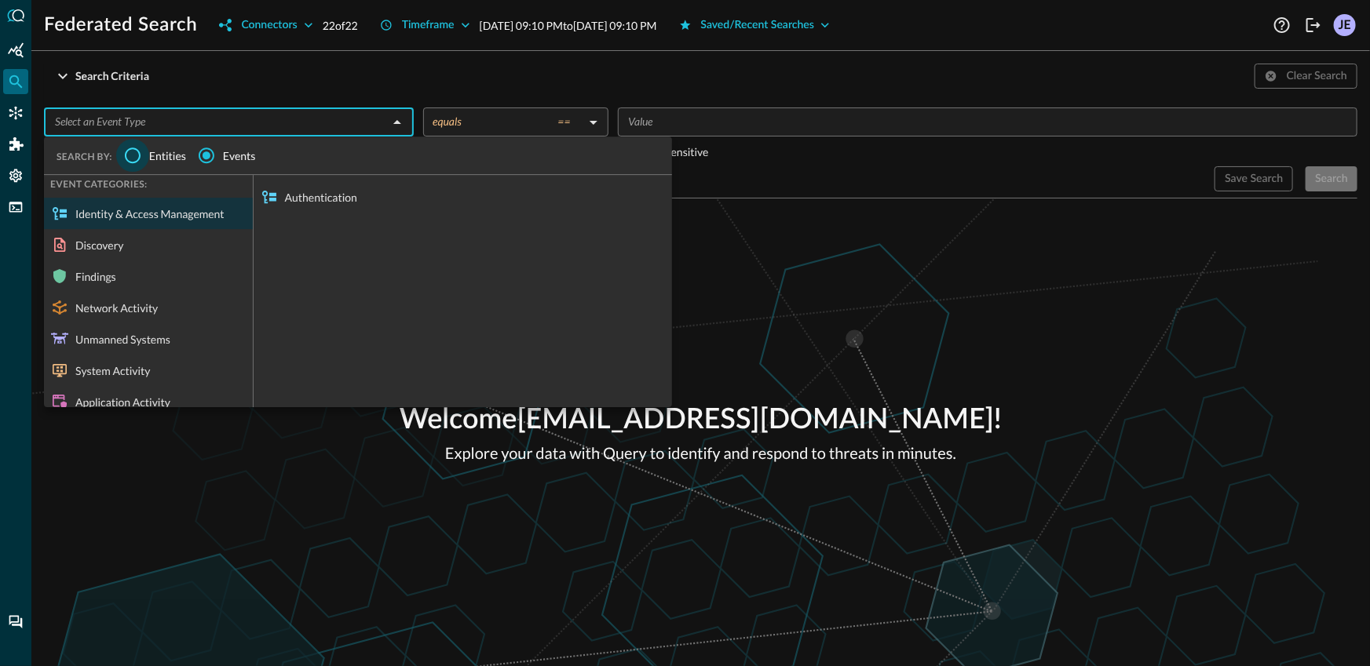
click at [130, 158] on input "Entities" at bounding box center [132, 155] width 33 height 33
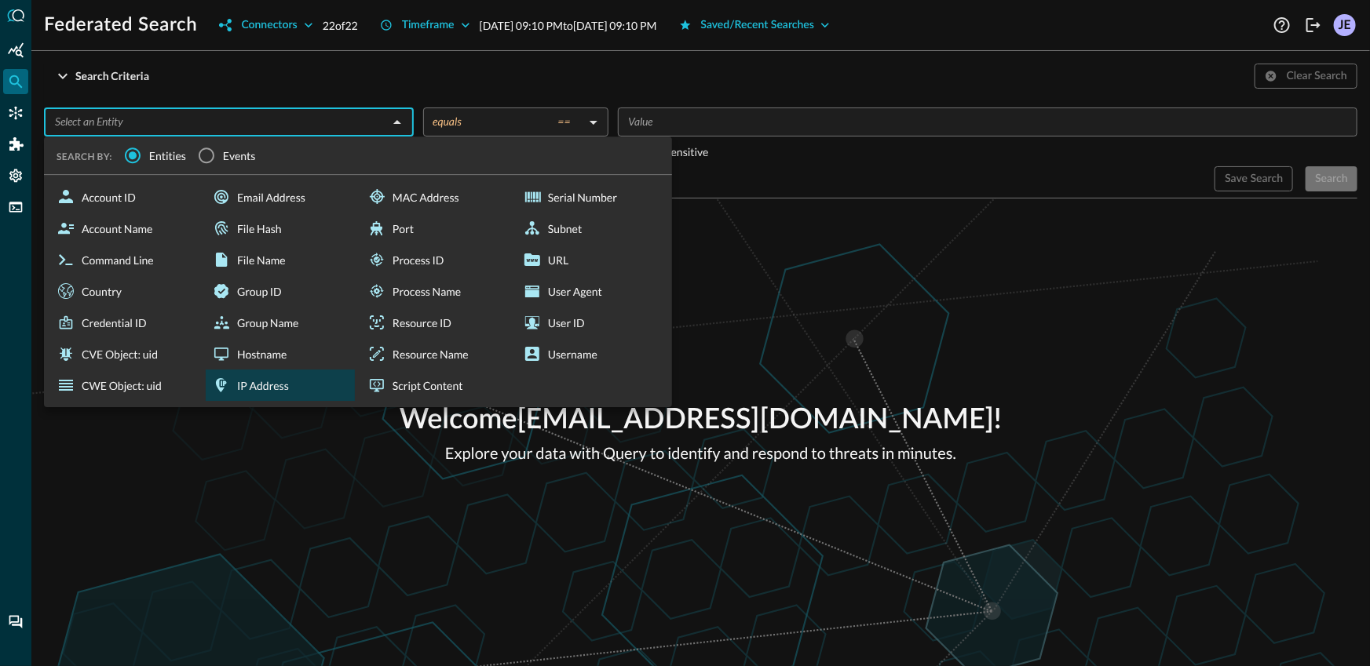
click at [303, 381] on div "IP Address" at bounding box center [280, 385] width 149 height 31
type input "IP Address"
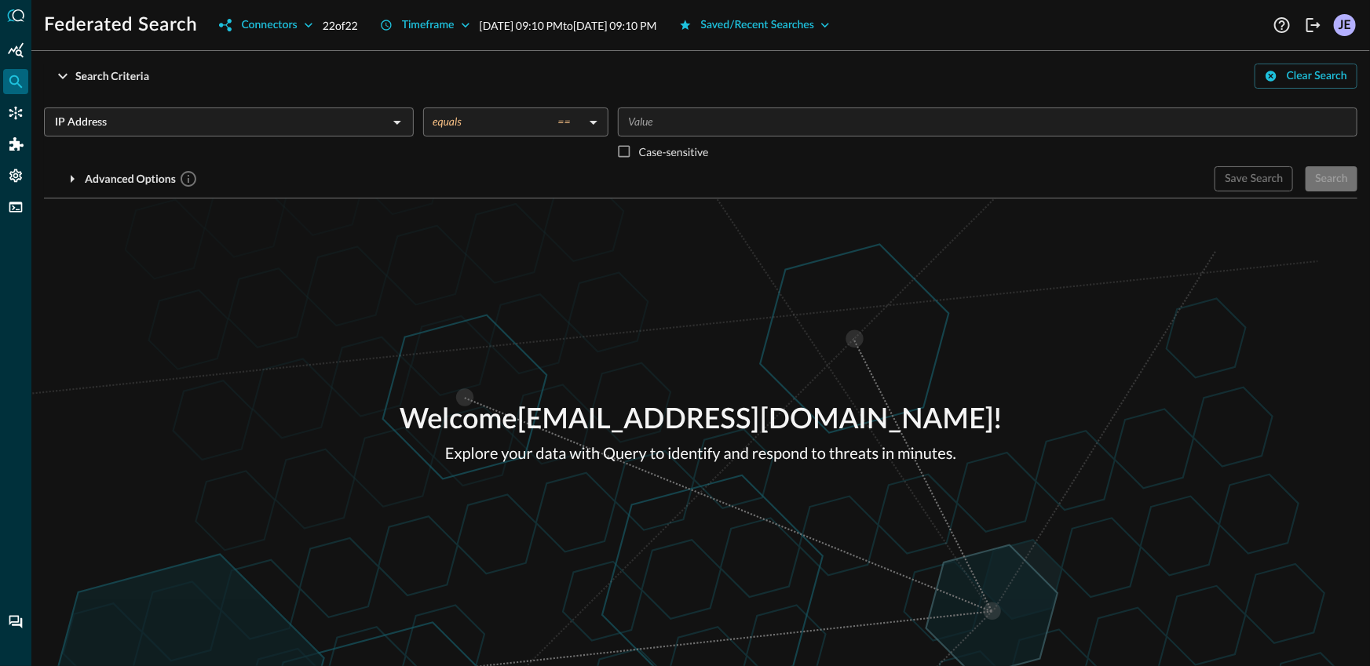
click at [728, 127] on input "Value" at bounding box center [986, 122] width 728 height 20
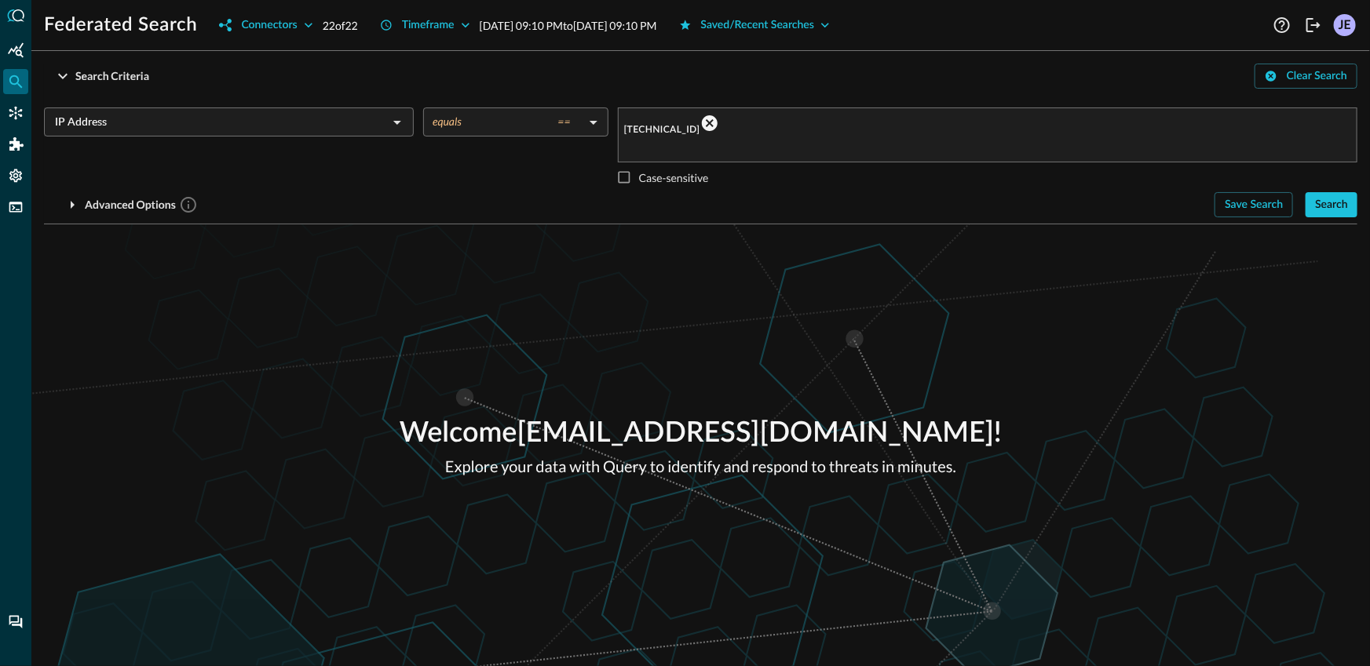
drag, startPoint x: 763, startPoint y: 276, endPoint x: 823, endPoint y: 261, distance: 62.3
click at [763, 276] on div "Welcome jonrau1+exabeam@electriceye.cloud ! Explore your data with Query to ide…" at bounding box center [700, 445] width 1338 height 442
click at [1308, 192] on button "Search" at bounding box center [1331, 204] width 52 height 25
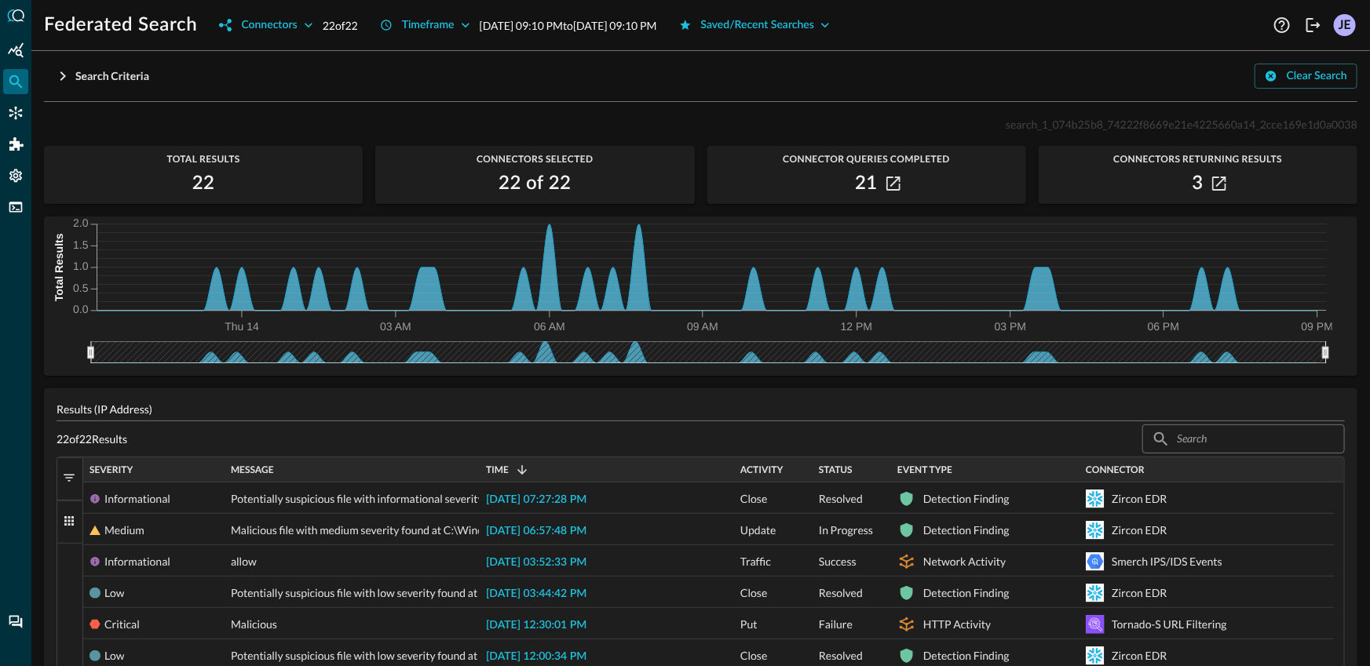
click at [74, 471] on span "button" at bounding box center [69, 478] width 14 height 14
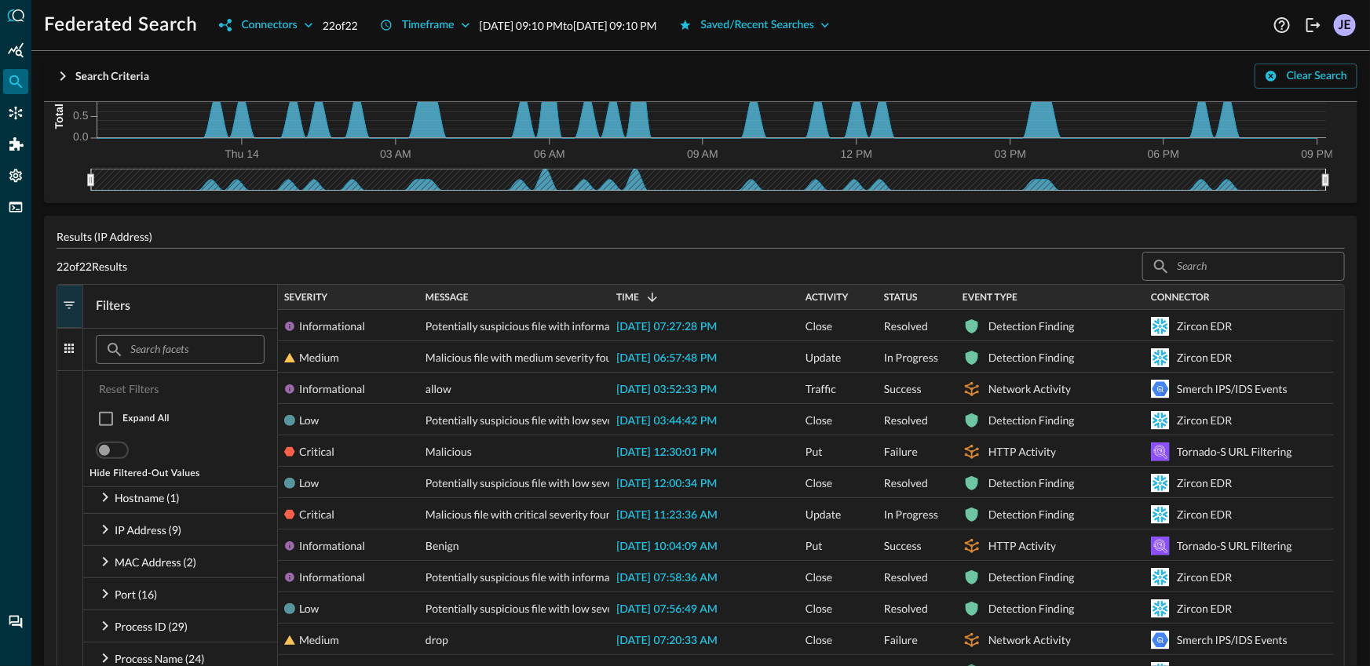
scroll to position [224, 0]
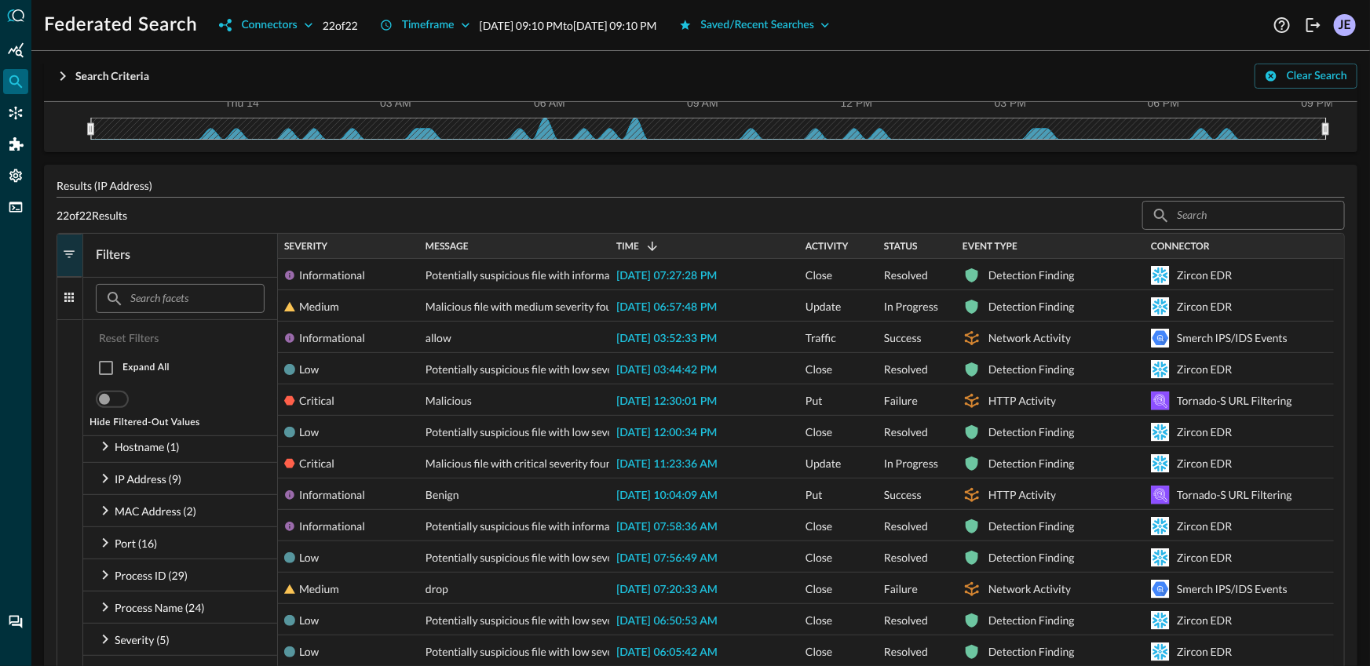
click at [166, 258] on p "Connector (3)" at bounding box center [148, 250] width 67 height 16
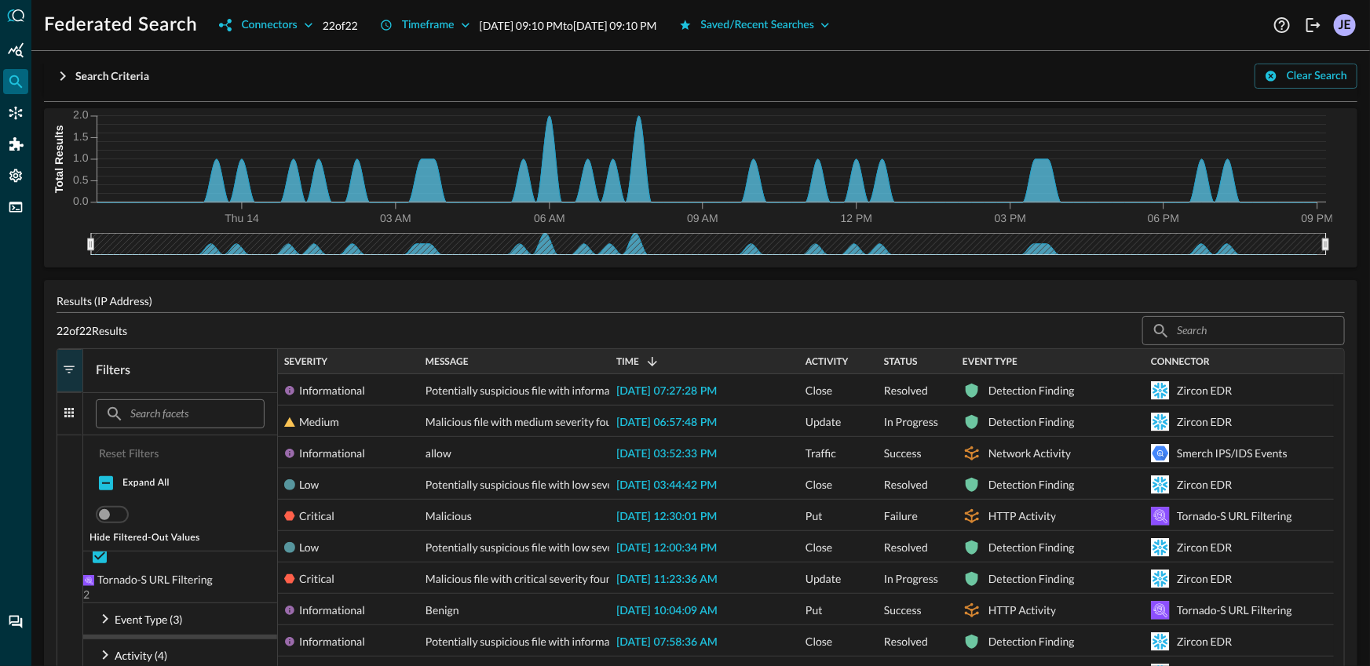
scroll to position [0, 0]
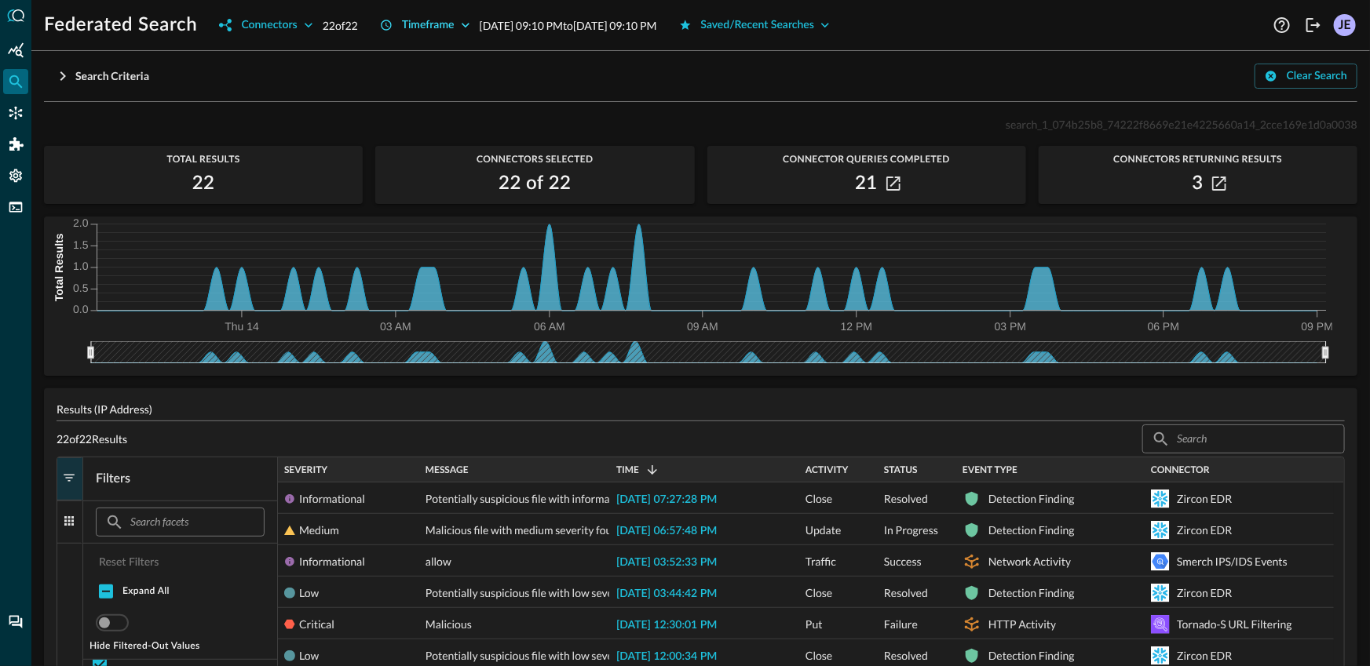
click at [425, 17] on div "Timeframe" at bounding box center [428, 26] width 53 height 20
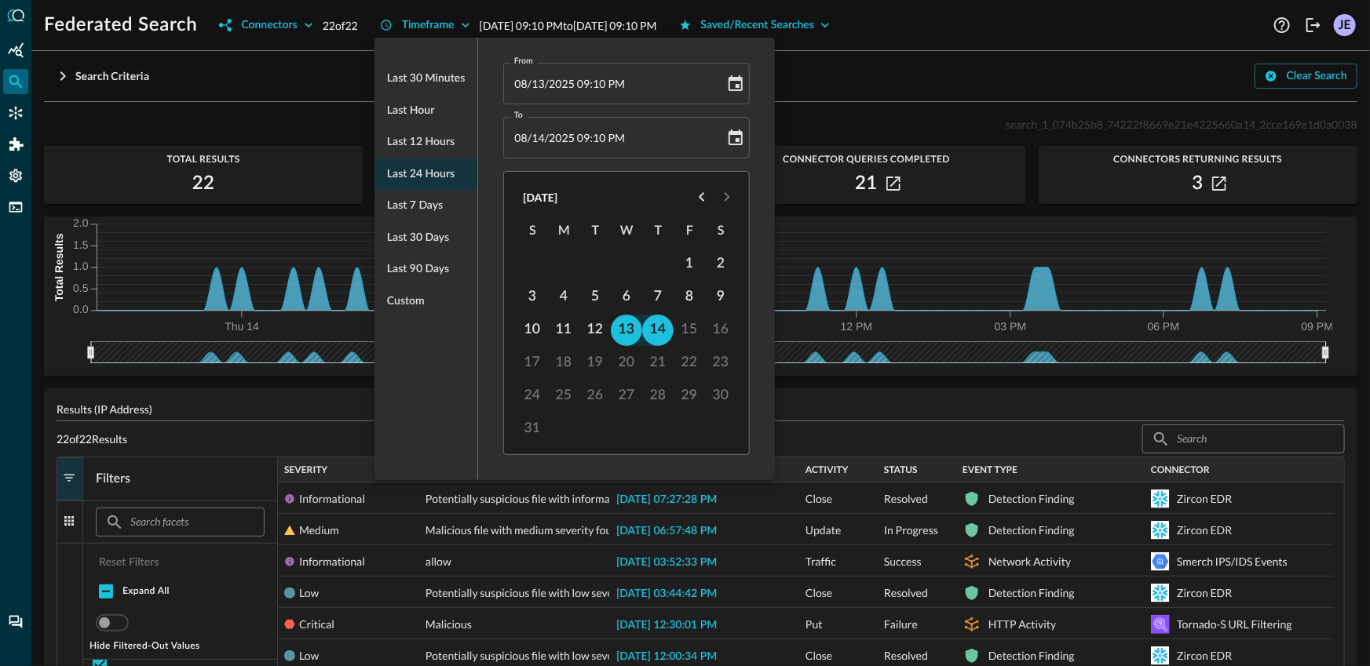
click at [411, 200] on span "Last 7 days" at bounding box center [415, 206] width 56 height 20
type input "08/07/2025 09:10 PM"
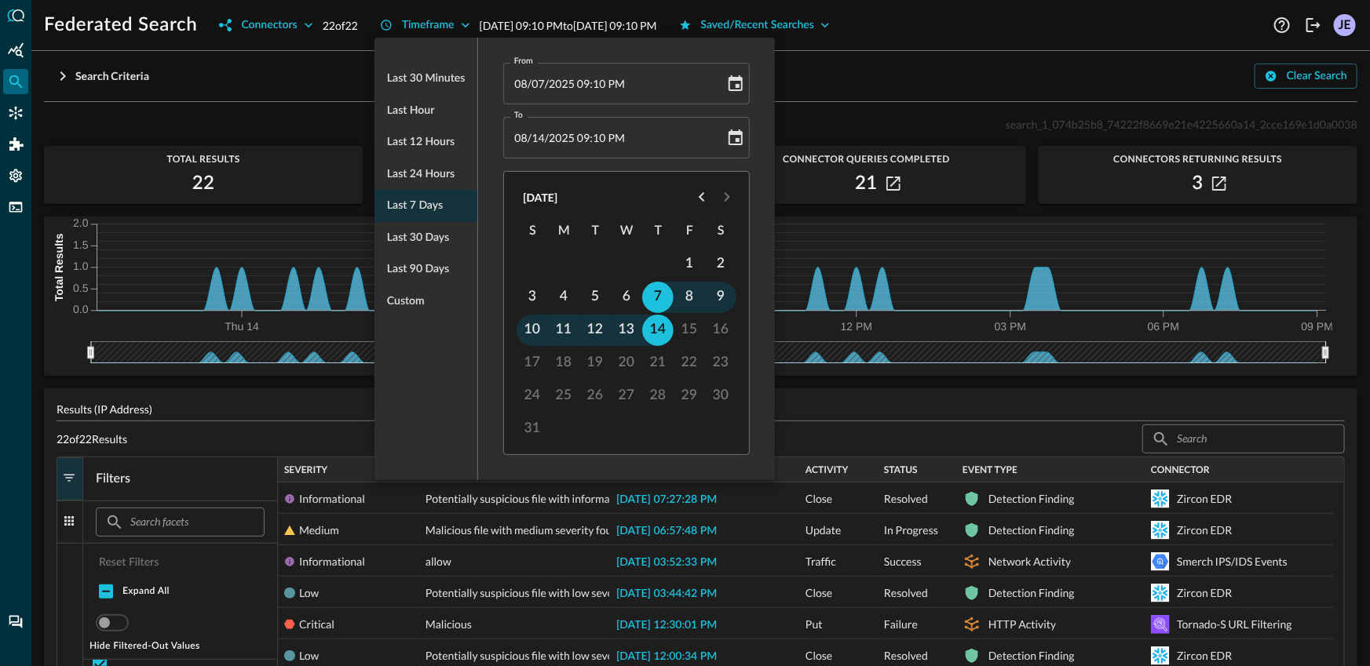
click at [137, 98] on div at bounding box center [685, 333] width 1370 height 666
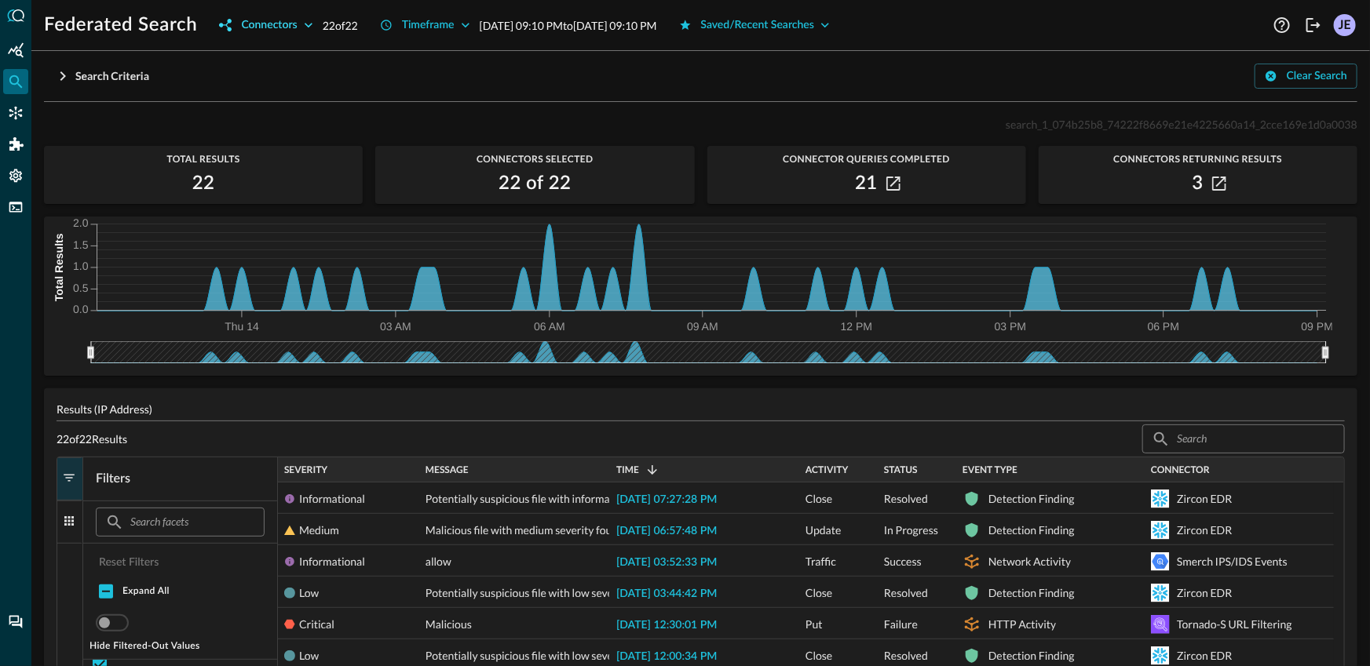
click at [253, 35] on button "Connectors" at bounding box center [266, 25] width 112 height 25
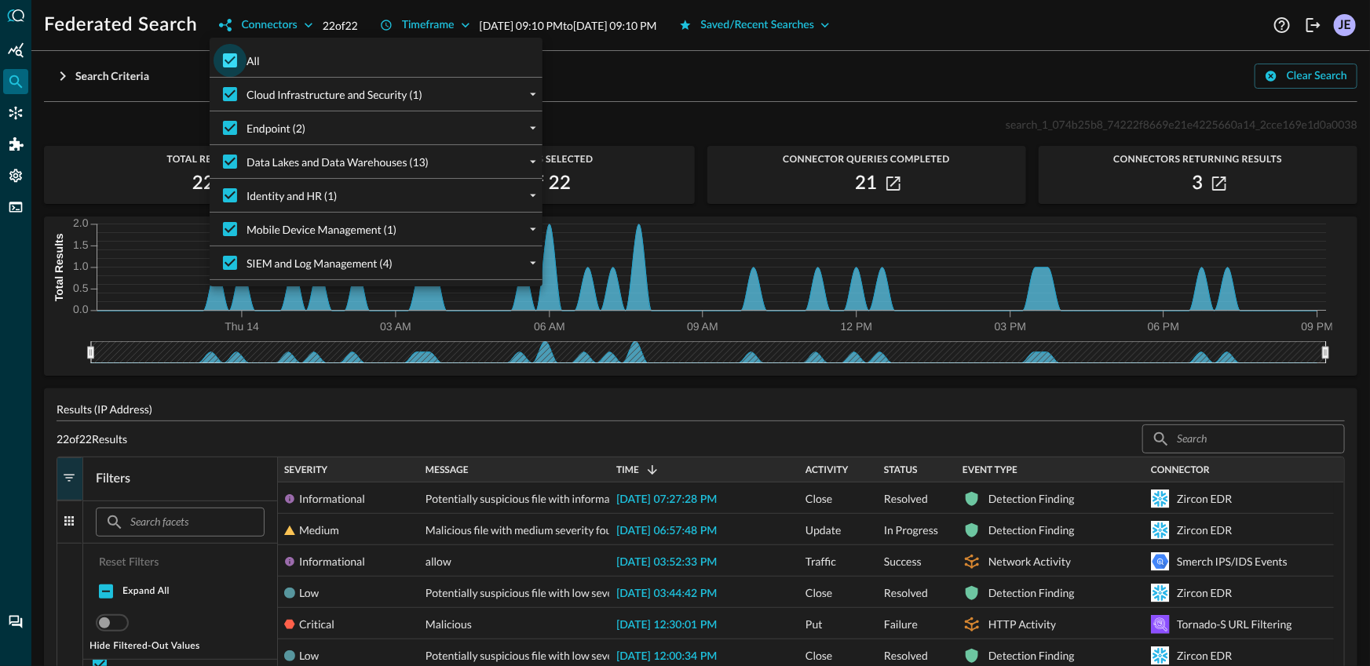
click at [233, 57] on input "All" at bounding box center [229, 60] width 33 height 33
checkbox input "false"
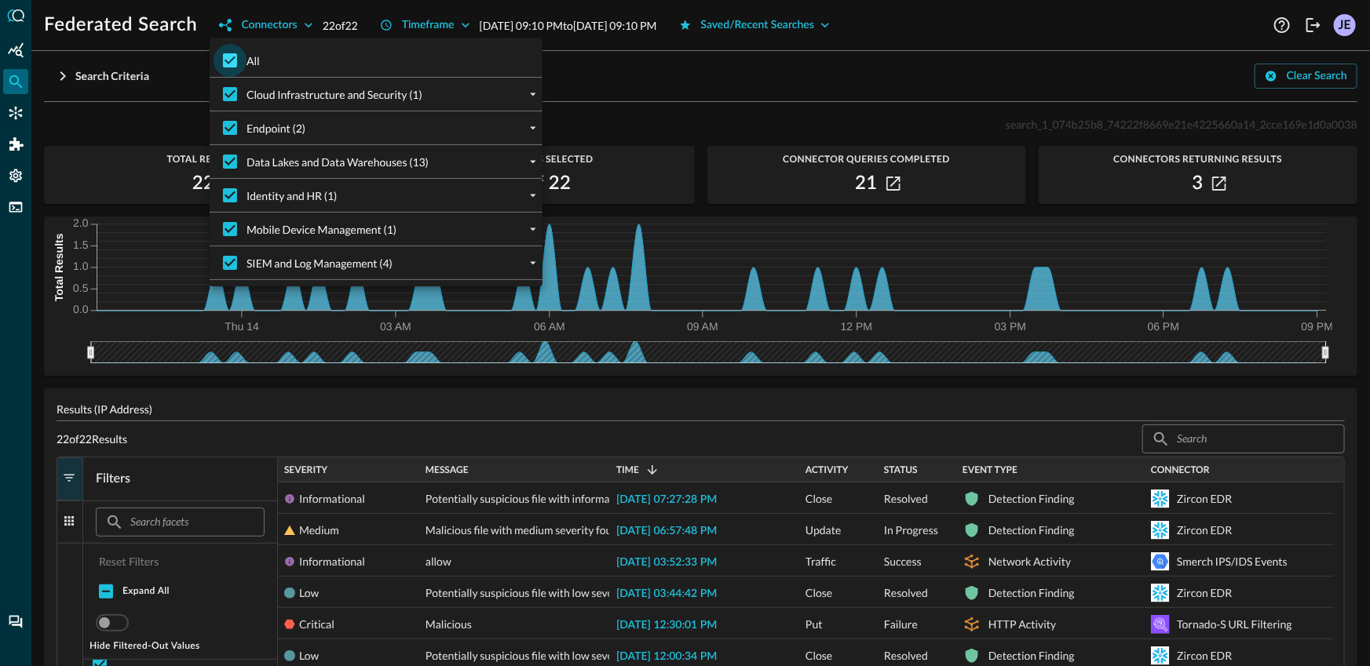
checkbox input "false"
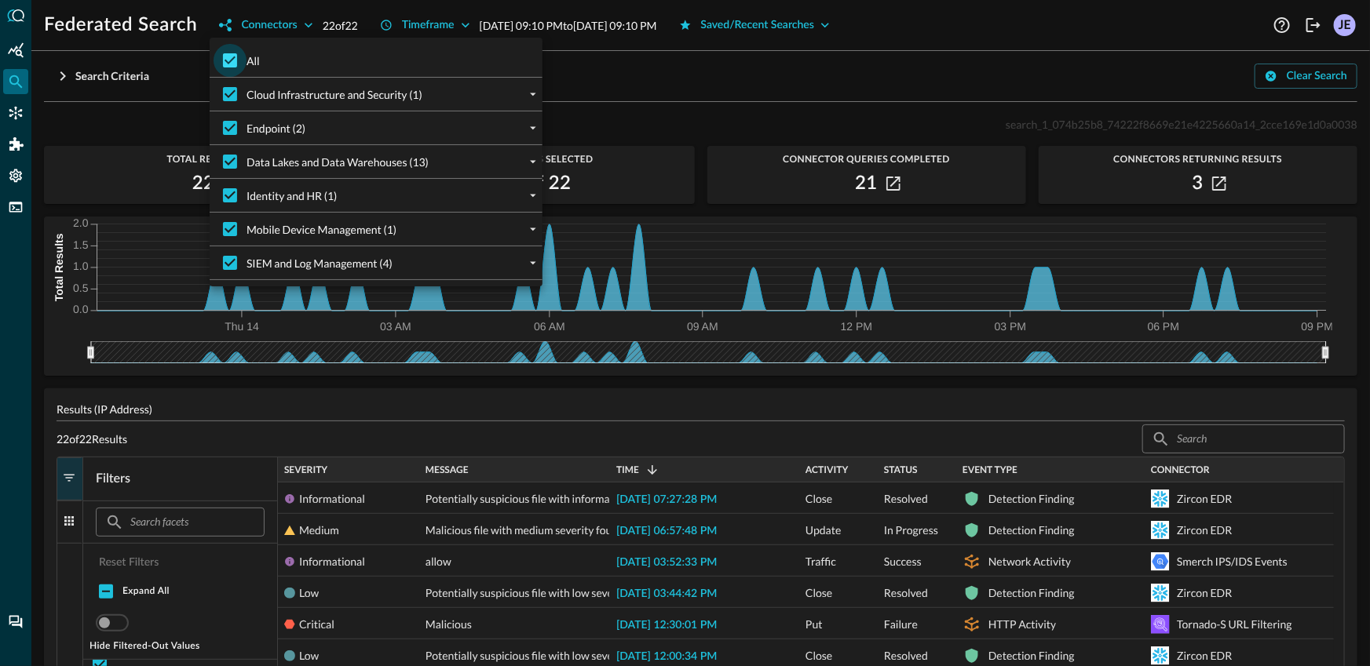
checkbox input "false"
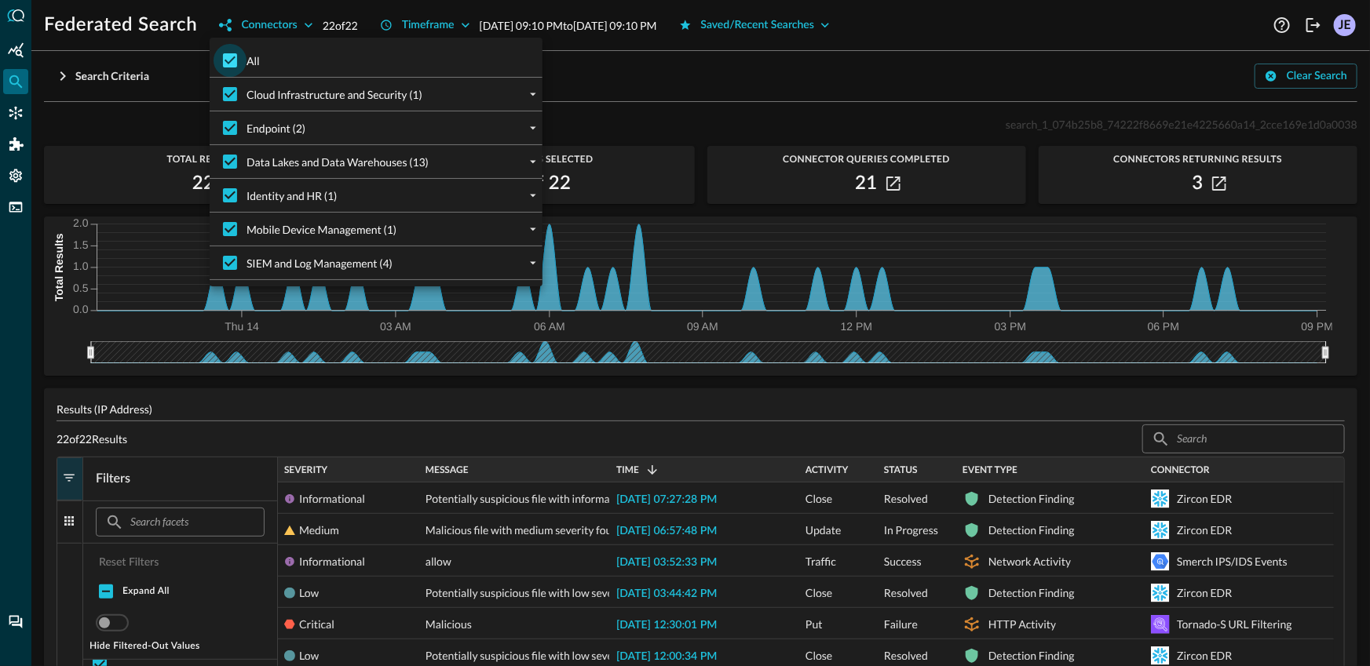
checkbox input "false"
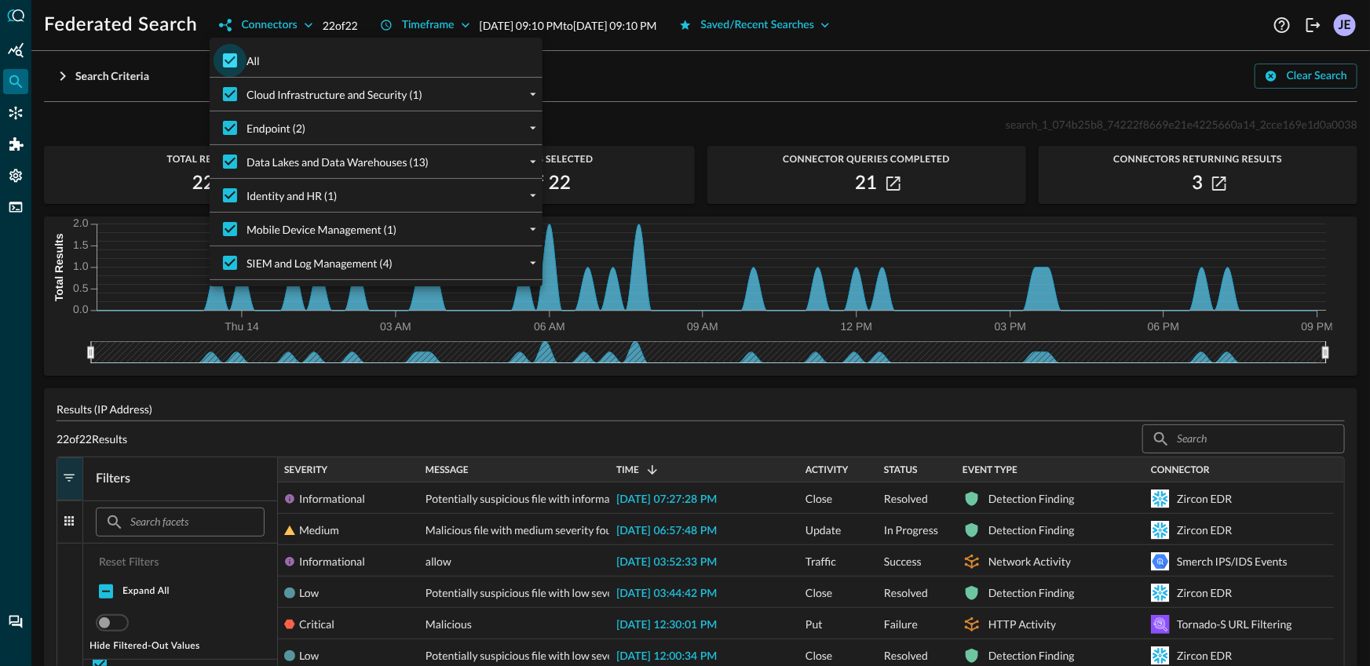
checkbox input "false"
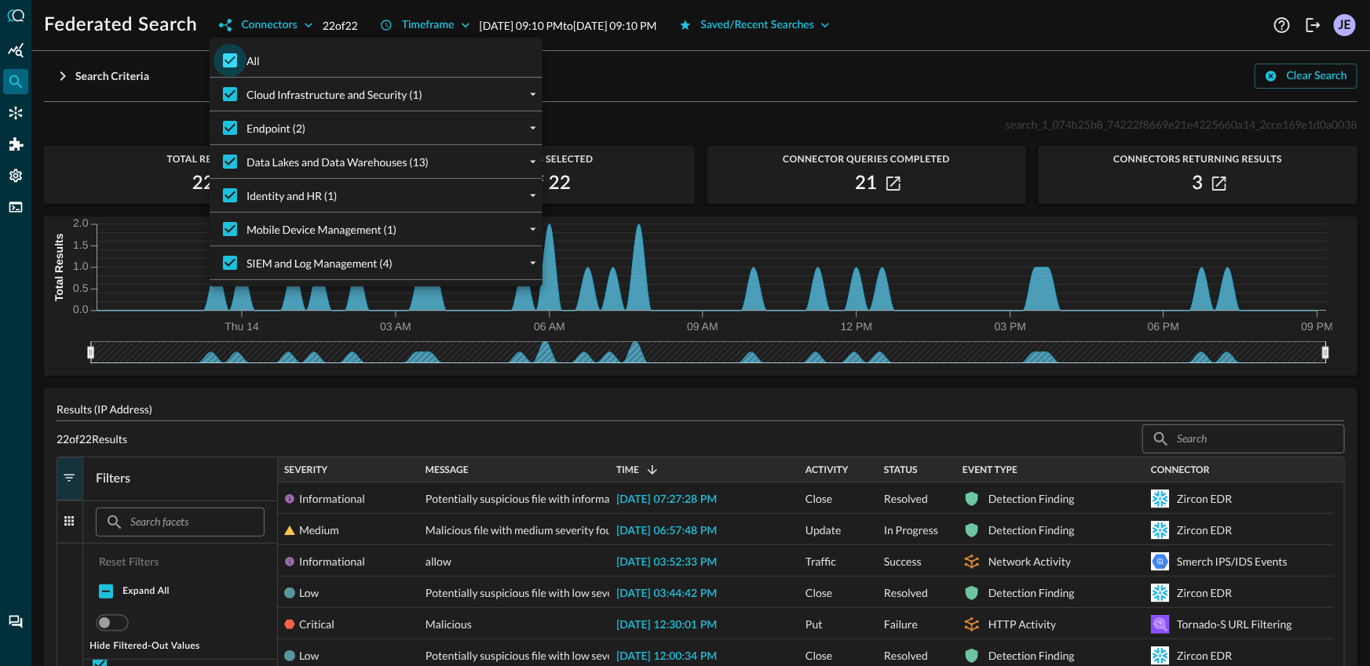
checkbox input "false"
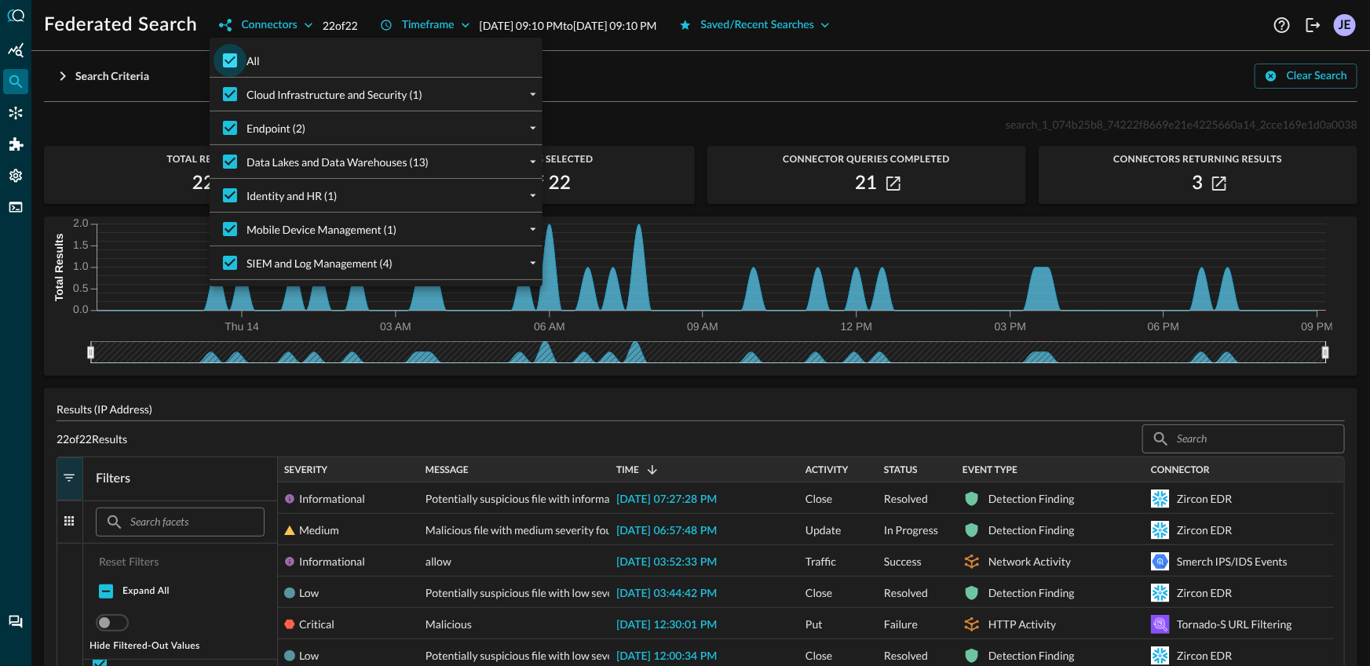
checkbox input "false"
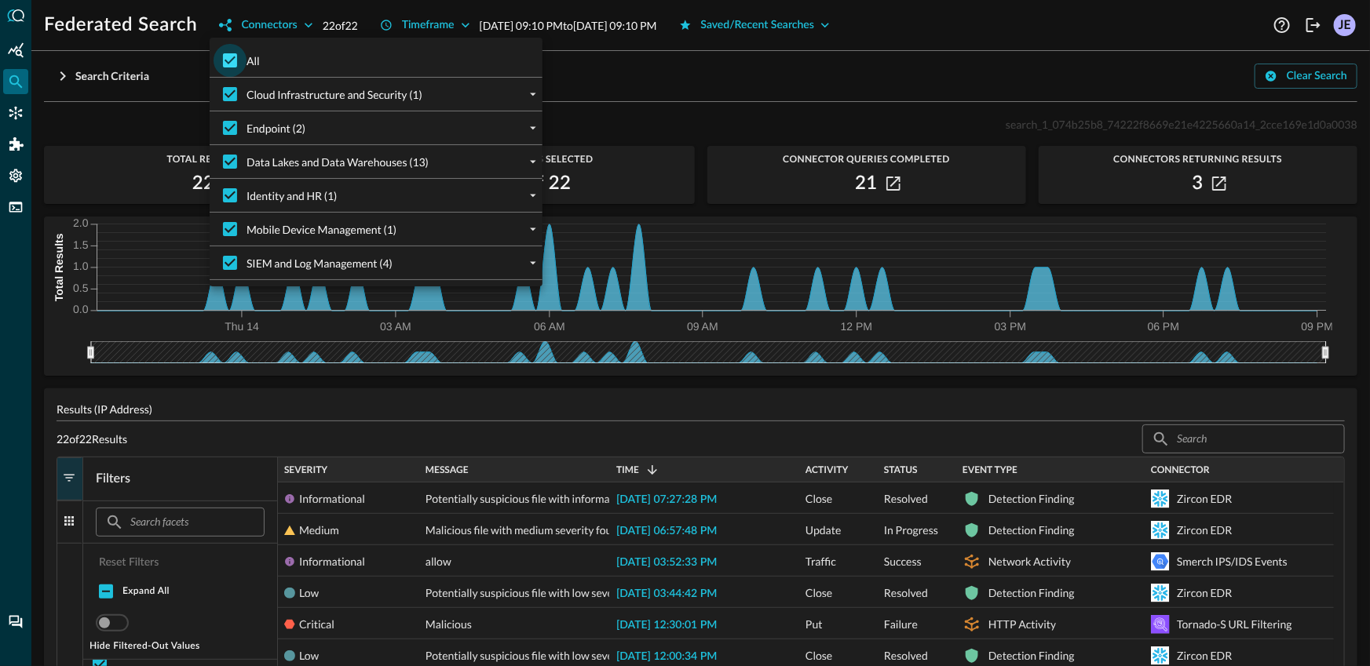
checkbox input "false"
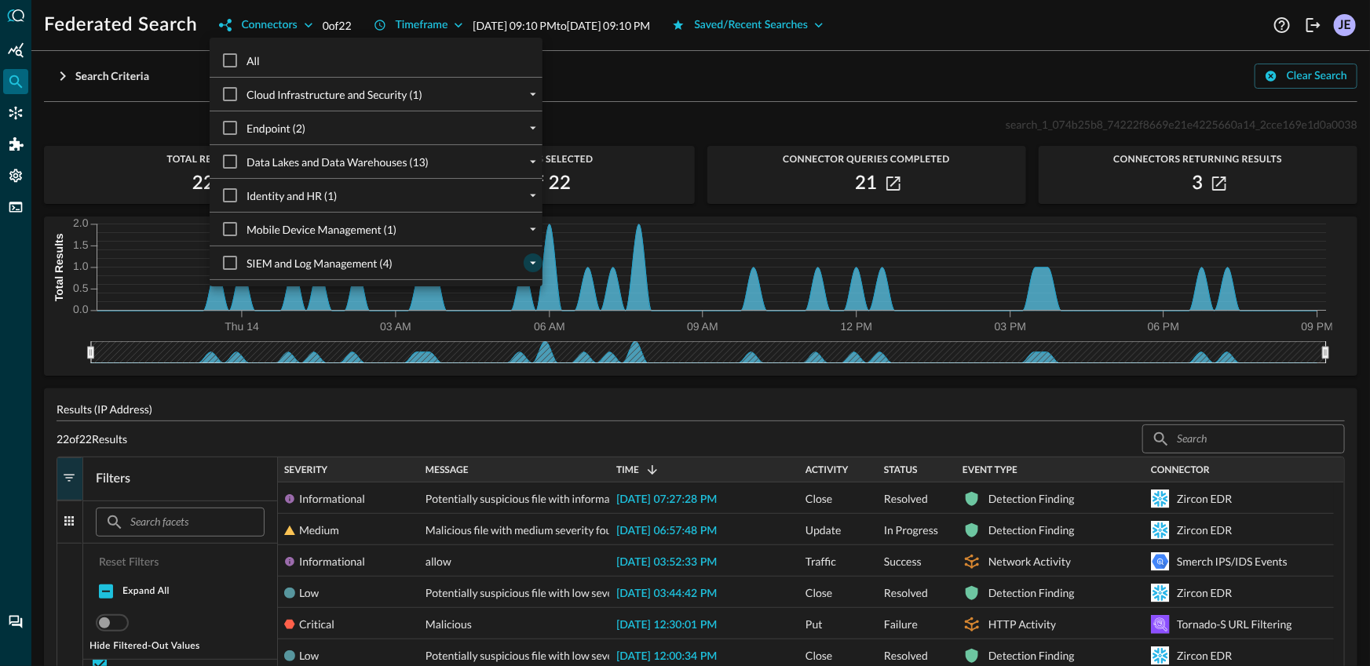
click at [526, 256] on icon "expand" at bounding box center [533, 263] width 14 height 14
click at [520, 170] on div "Data Lakes and Data Warehouses (13)" at bounding box center [382, 161] width 320 height 33
click at [526, 162] on icon "expand" at bounding box center [533, 162] width 14 height 14
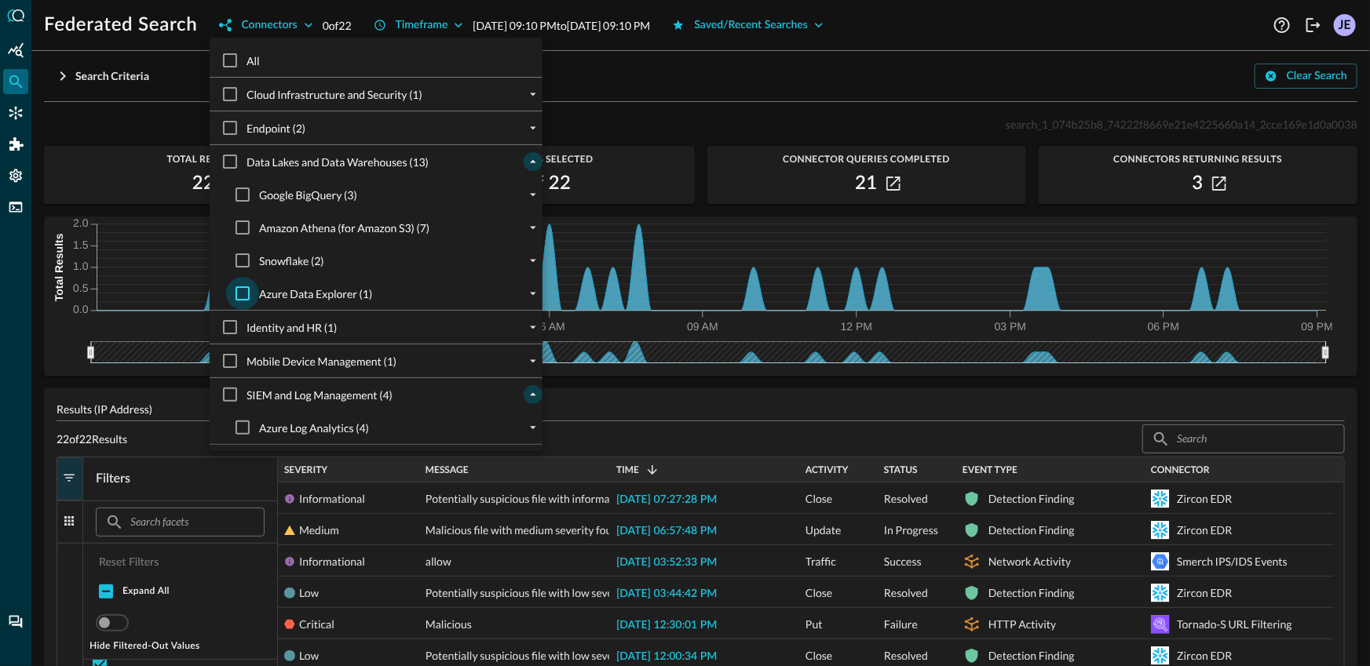
click at [237, 290] on input "Azure Data Explorer (1)" at bounding box center [242, 293] width 33 height 33
checkbox input "true"
click at [738, 91] on div at bounding box center [685, 333] width 1370 height 666
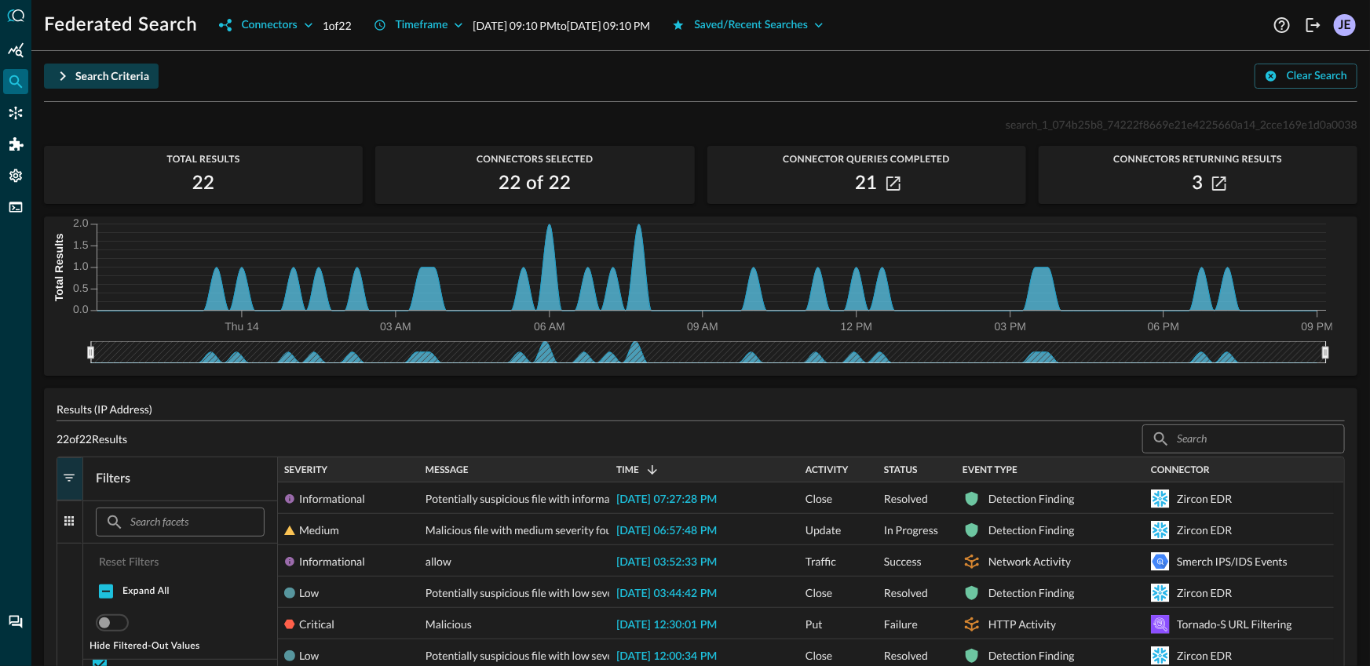
click at [119, 71] on div "Search Criteria" at bounding box center [112, 77] width 74 height 20
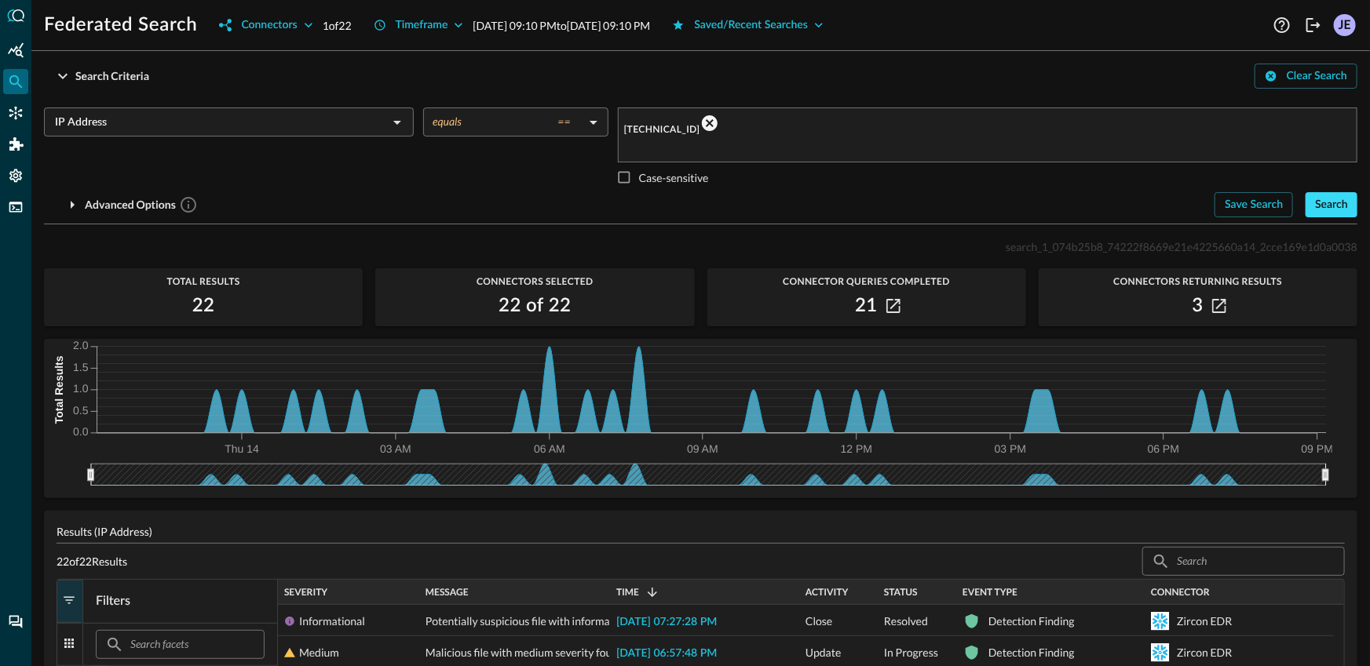
click at [1334, 195] on div "Search" at bounding box center [1331, 205] width 33 height 20
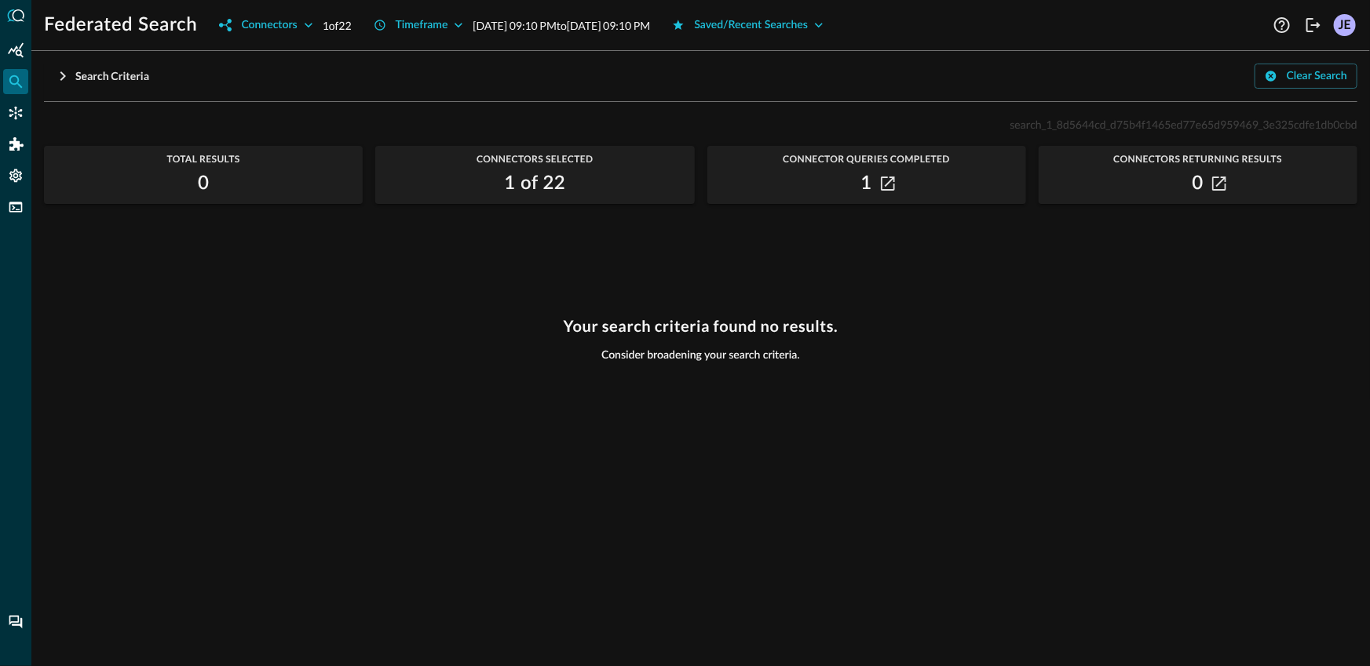
click at [547, 261] on div "search_1_8d5644cd_d75b4f1465ed77e65d959469_3e325cdfe1db0cbd Total Results 0 Con…" at bounding box center [700, 381] width 1313 height 533
click at [1182, 119] on span "search_1_8d5644cd_d75b4f1465ed77e65d959469_3e325cdfe1db0cbd" at bounding box center [1184, 124] width 348 height 13
copy p "search_1_8d5644cd_d75b4f1465ed77e65d959469_3e325cdfe1db0cbd"
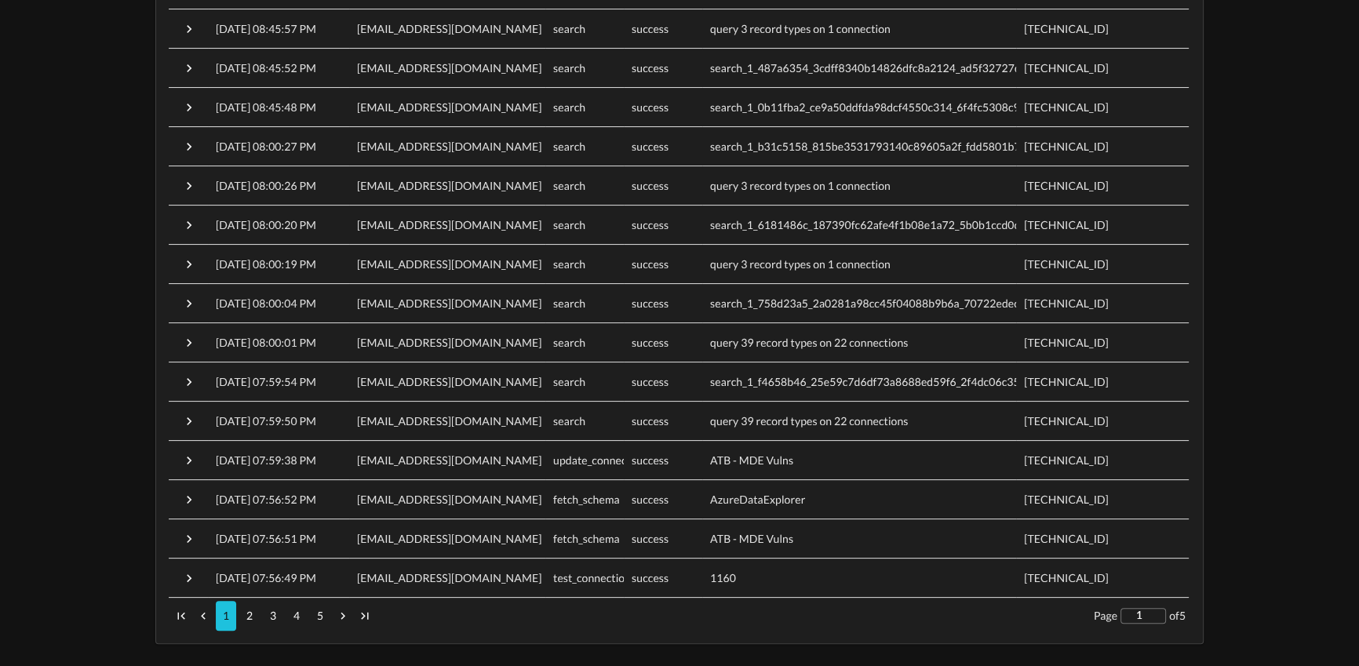
scroll to position [371, 0]
click at [243, 613] on button "2" at bounding box center [249, 614] width 20 height 30
click at [263, 613] on button "3" at bounding box center [273, 614] width 20 height 30
click at [284, 615] on div "1 2 3 4 5" at bounding box center [273, 614] width 203 height 30
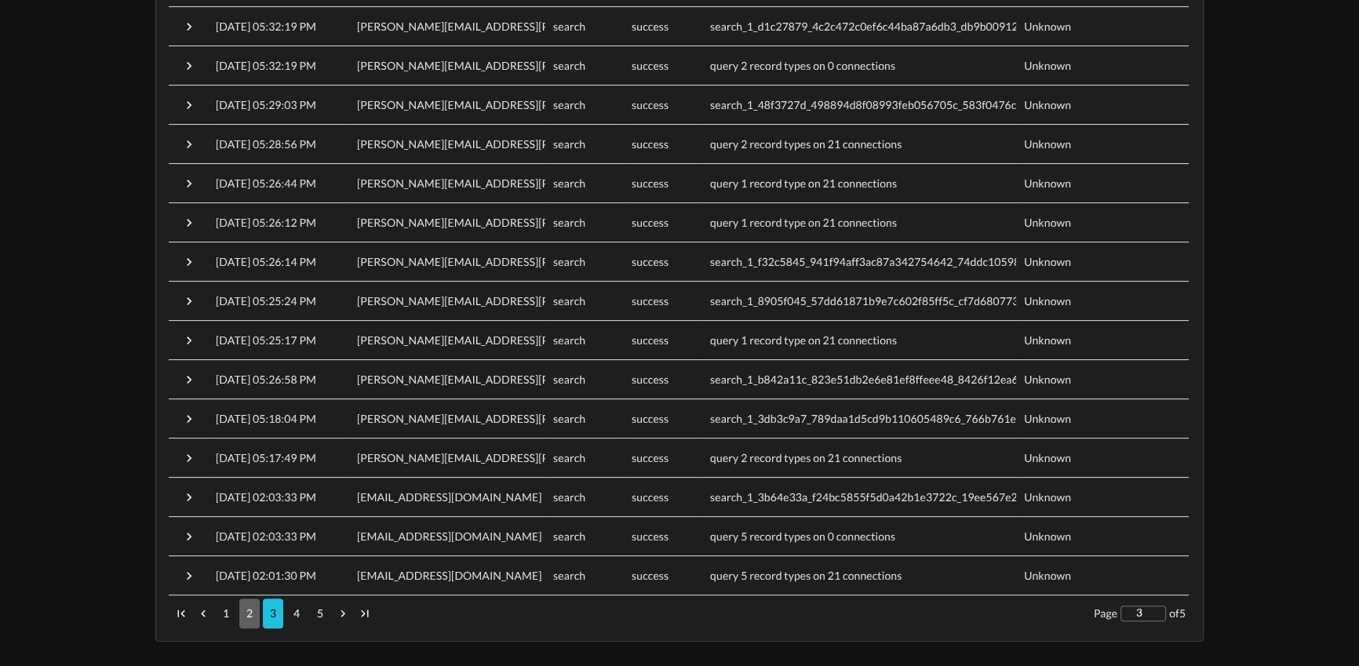
click at [252, 612] on p "2" at bounding box center [249, 614] width 6 height 16
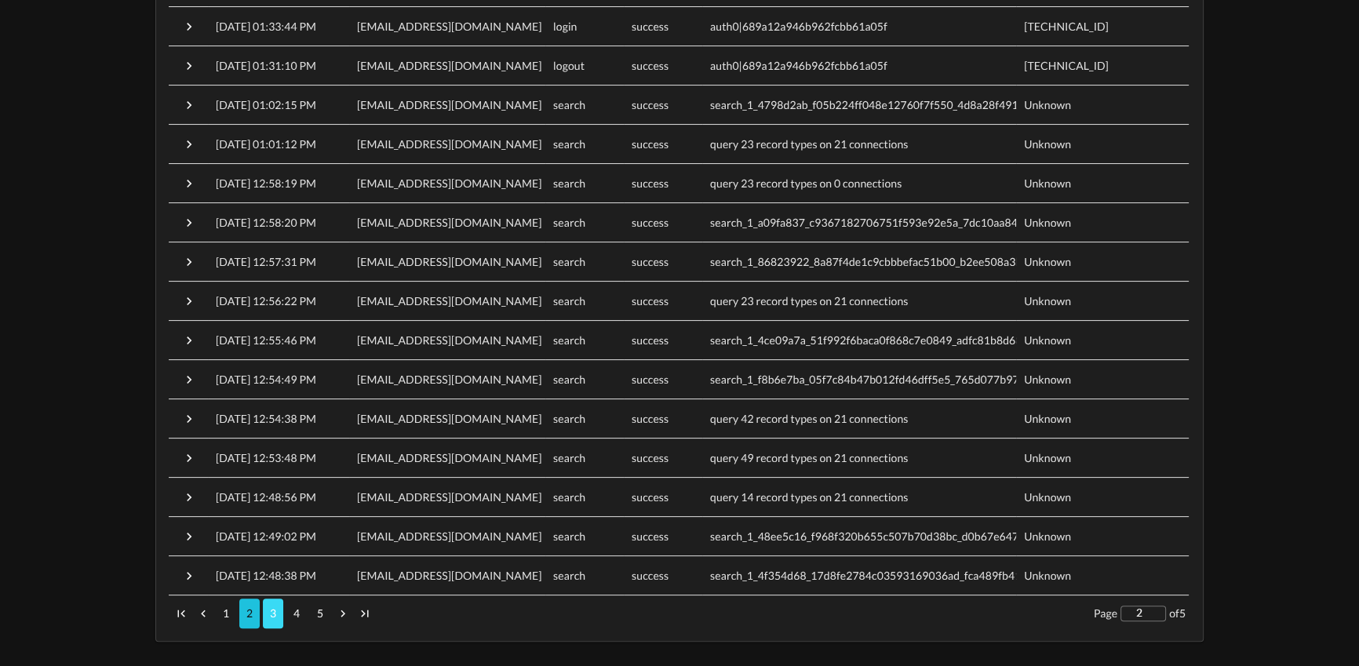
click at [268, 611] on button "3" at bounding box center [273, 614] width 20 height 30
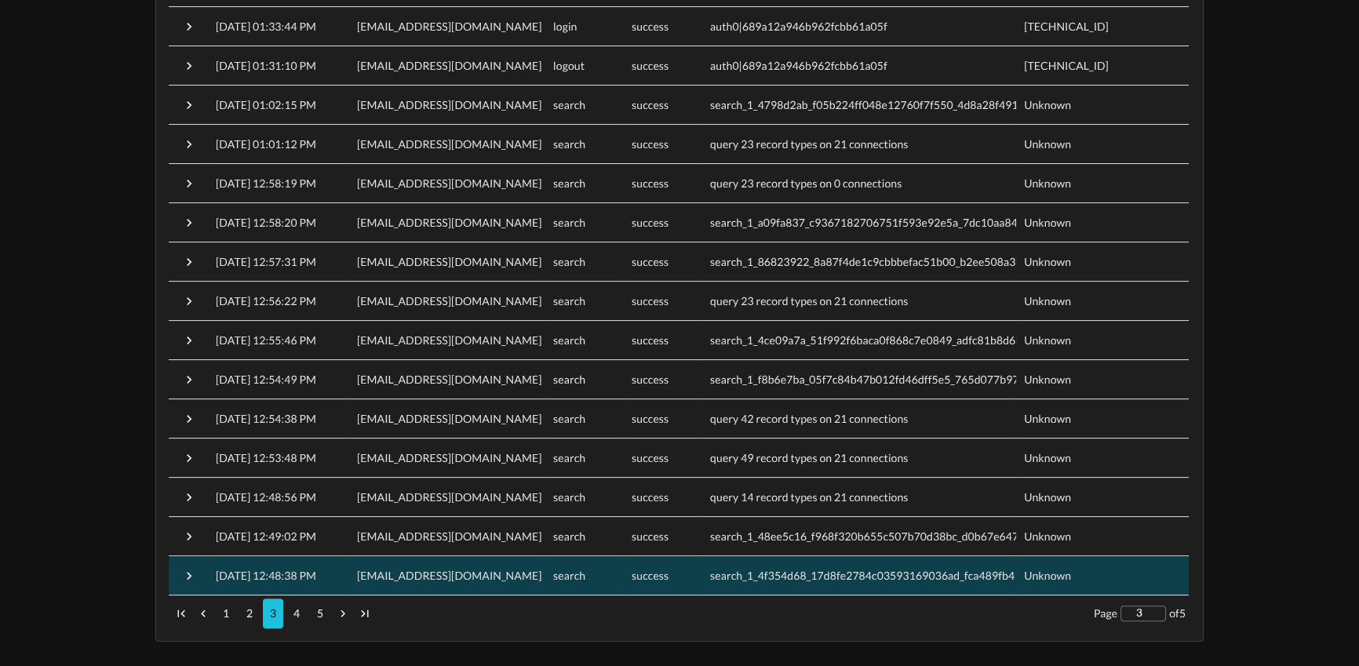
scroll to position [0, 0]
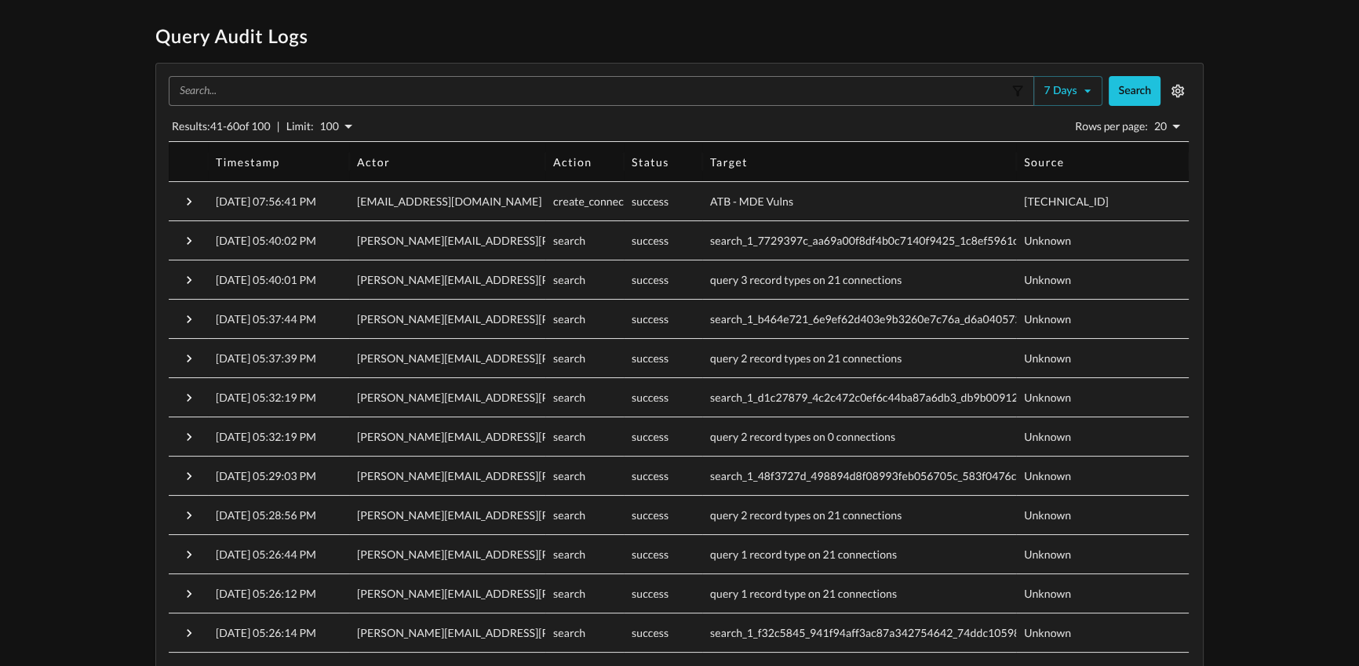
click at [394, 155] on icon "Sort" at bounding box center [401, 162] width 14 height 14
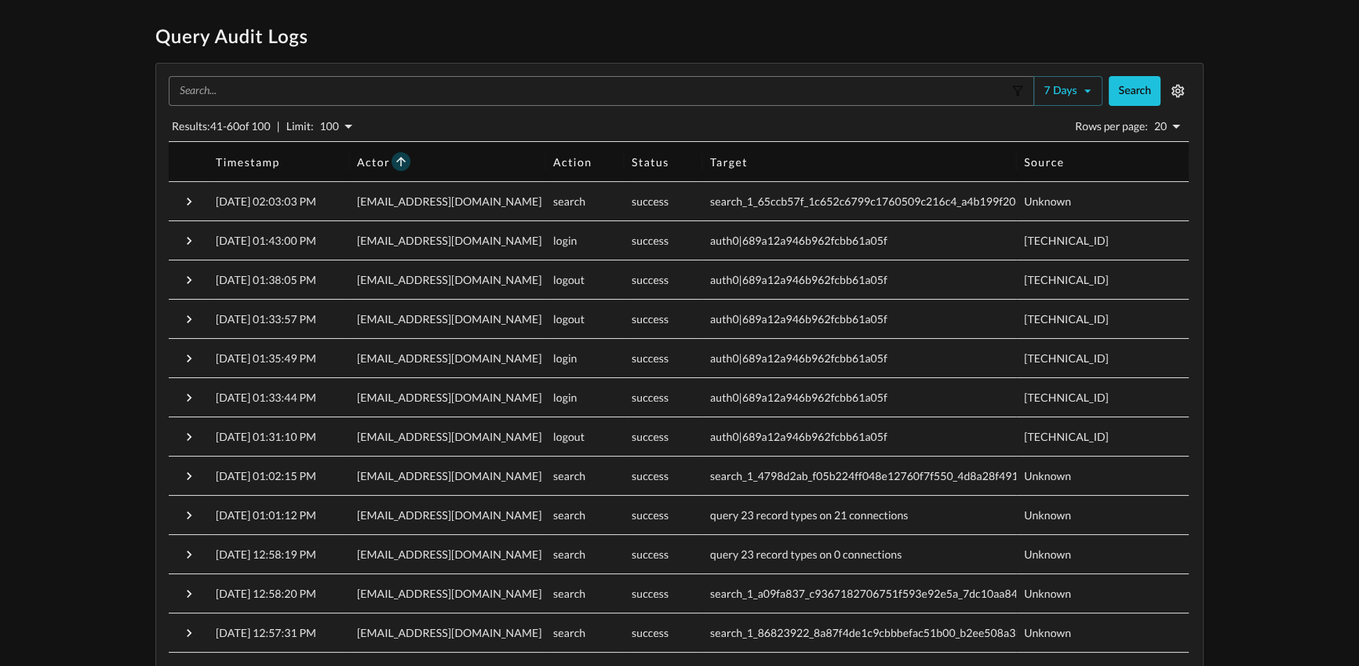
click at [397, 159] on icon "Sort" at bounding box center [401, 162] width 14 height 14
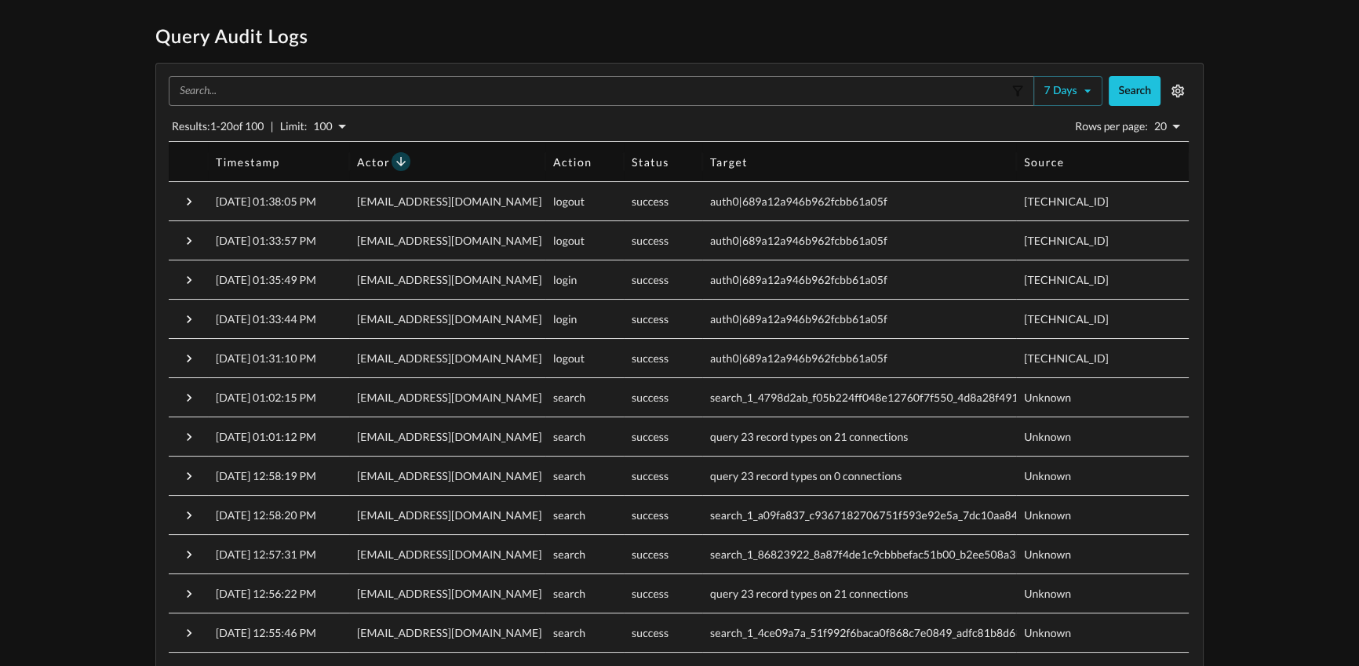
click at [395, 163] on icon "Sort" at bounding box center [401, 162] width 14 height 14
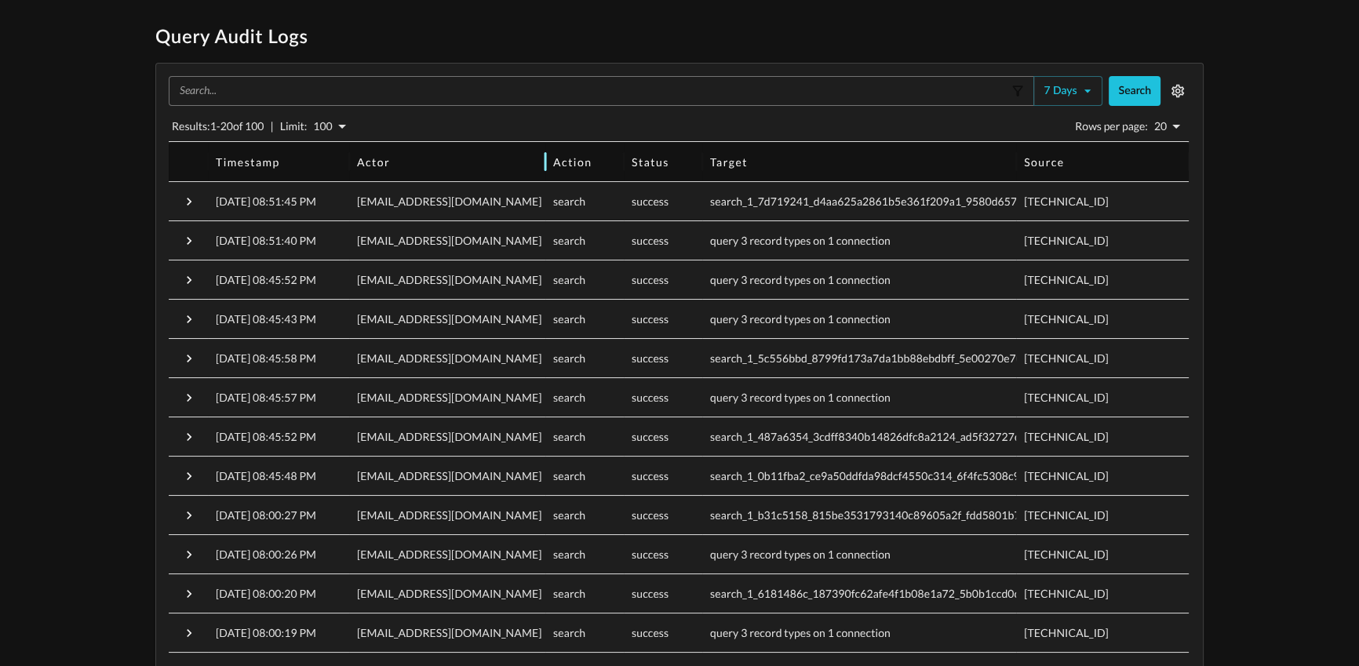
click at [368, 164] on div "Actor" at bounding box center [373, 161] width 33 height 13
